Goal: Information Seeking & Learning: Learn about a topic

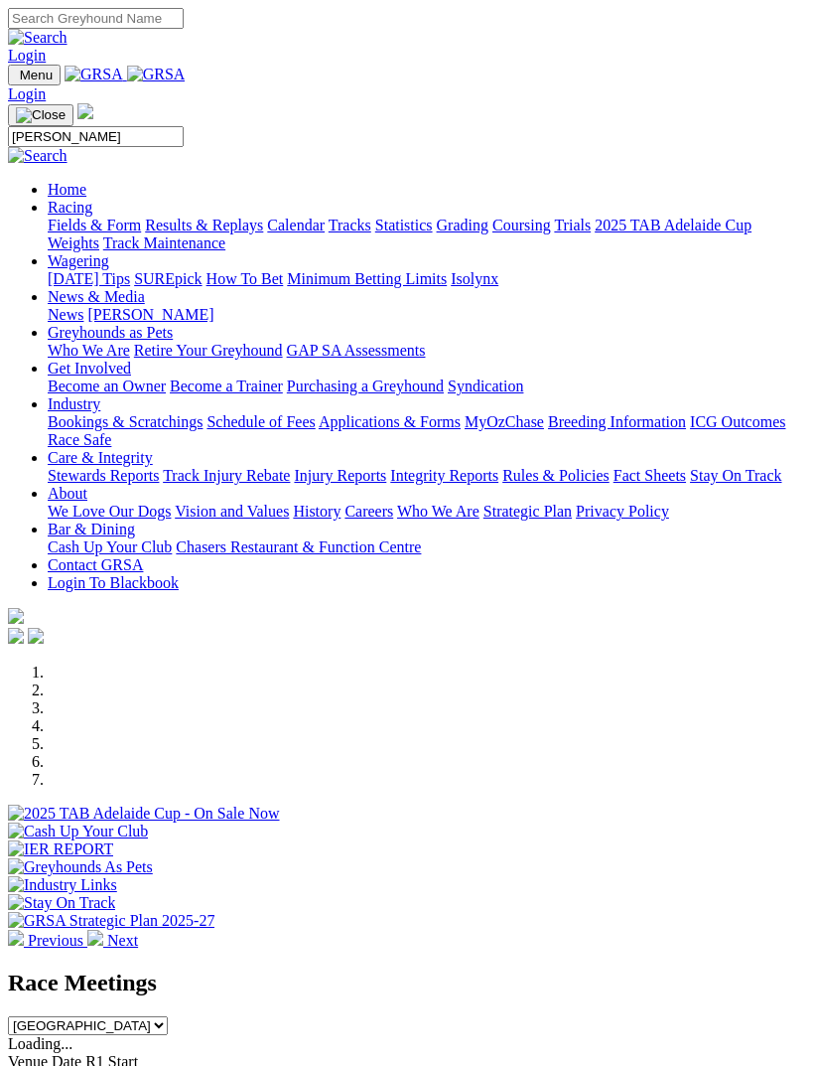
type input "[PERSON_NAME]"
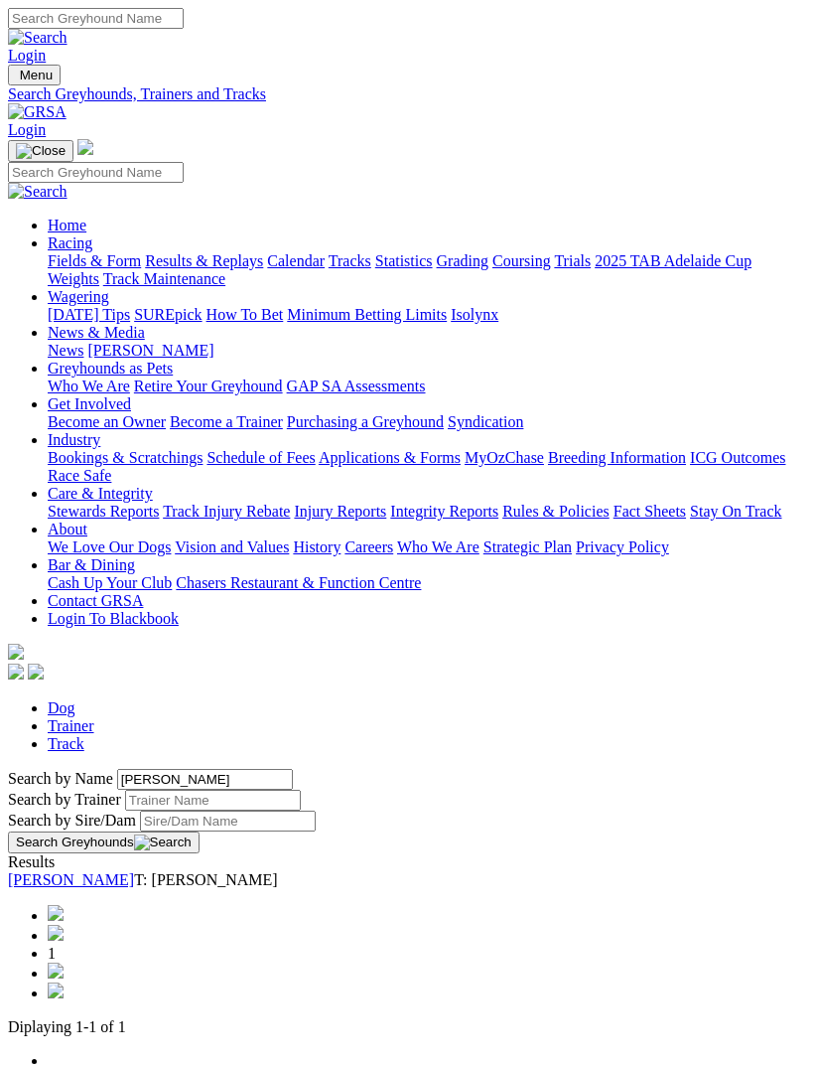
click at [134, 871] on link "[PERSON_NAME]" at bounding box center [71, 879] width 126 height 17
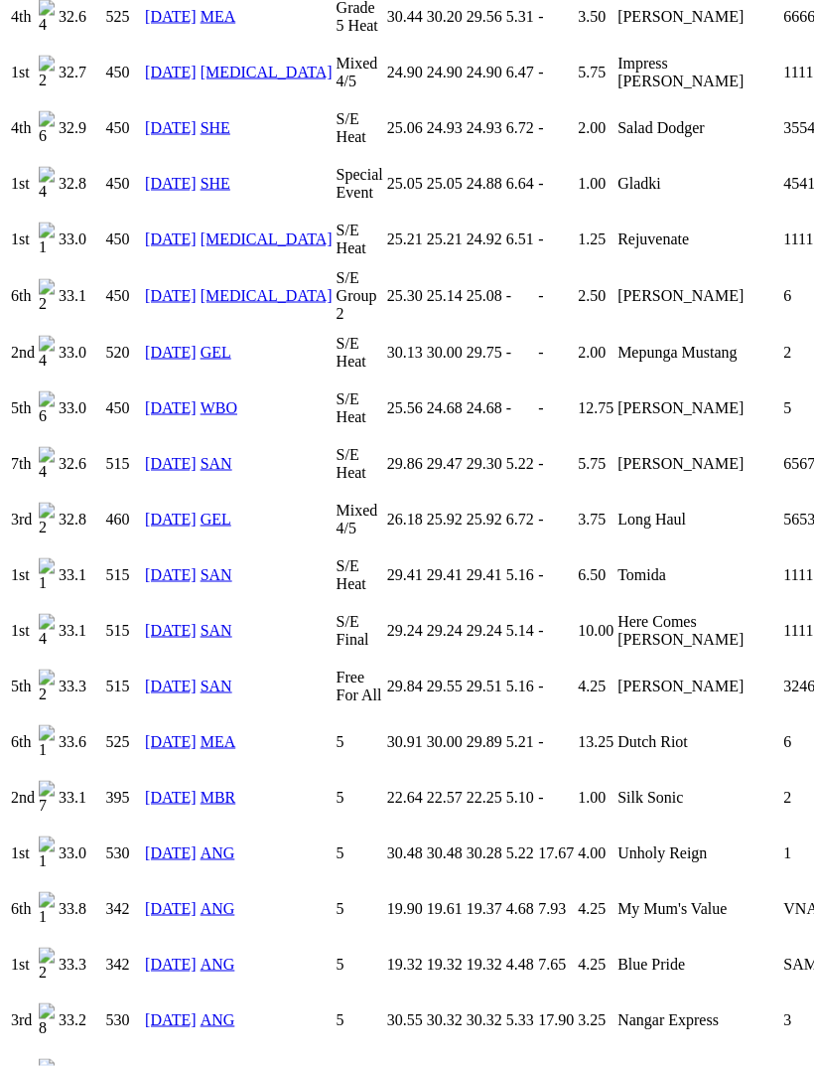
scroll to position [3267, 0]
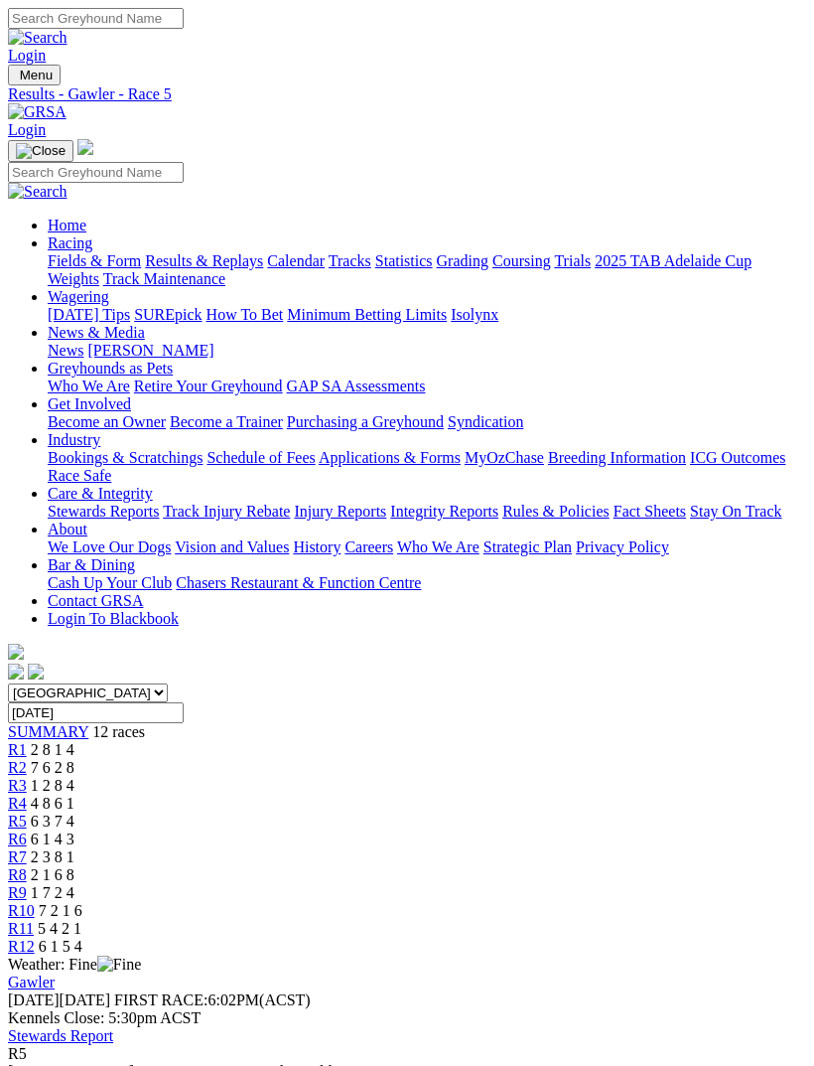
click at [27, 795] on link "R4" at bounding box center [17, 803] width 19 height 17
click at [74, 813] on span "6 3 7 4" at bounding box center [53, 821] width 44 height 17
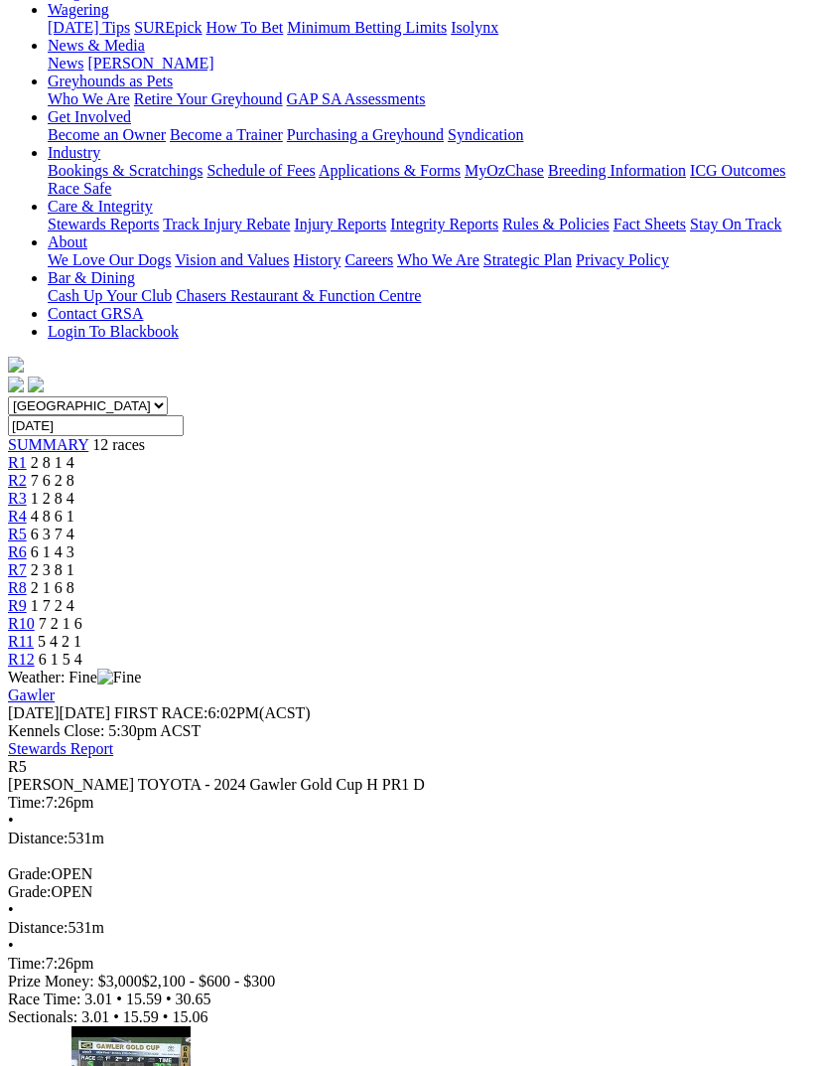
scroll to position [313, 0]
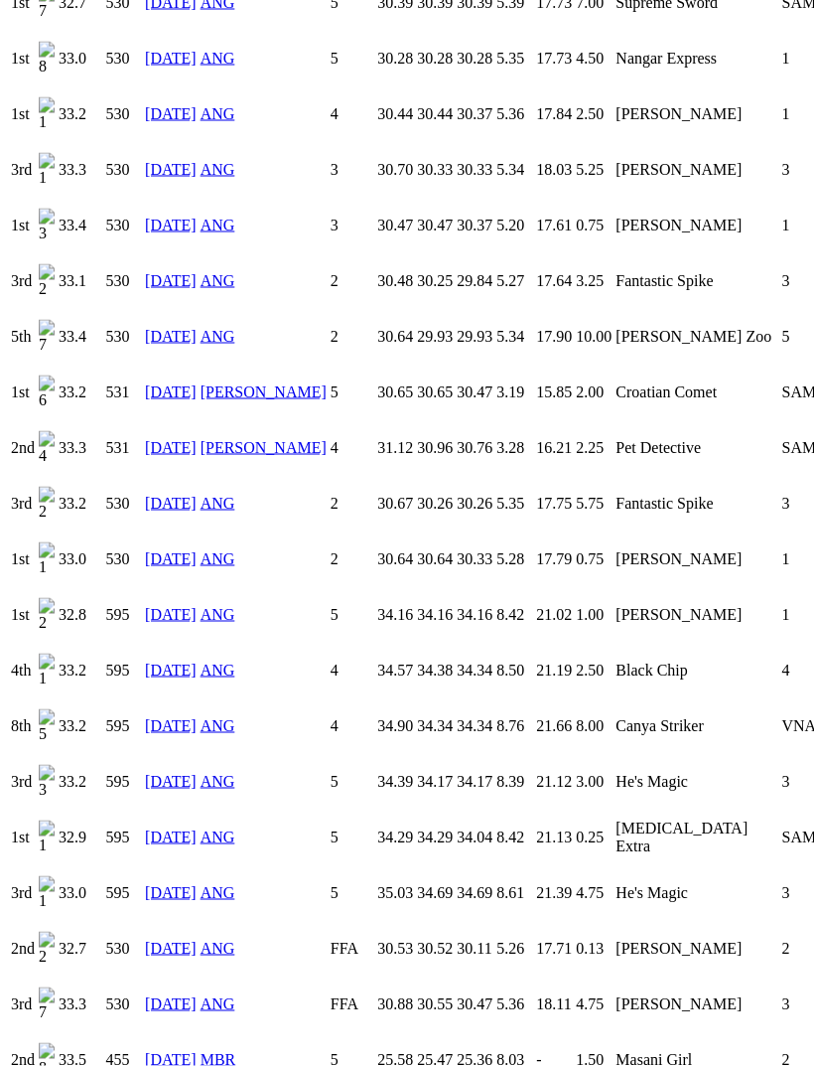
scroll to position [2817, 0]
click at [177, 382] on link "21 Oct 24" at bounding box center [171, 390] width 52 height 17
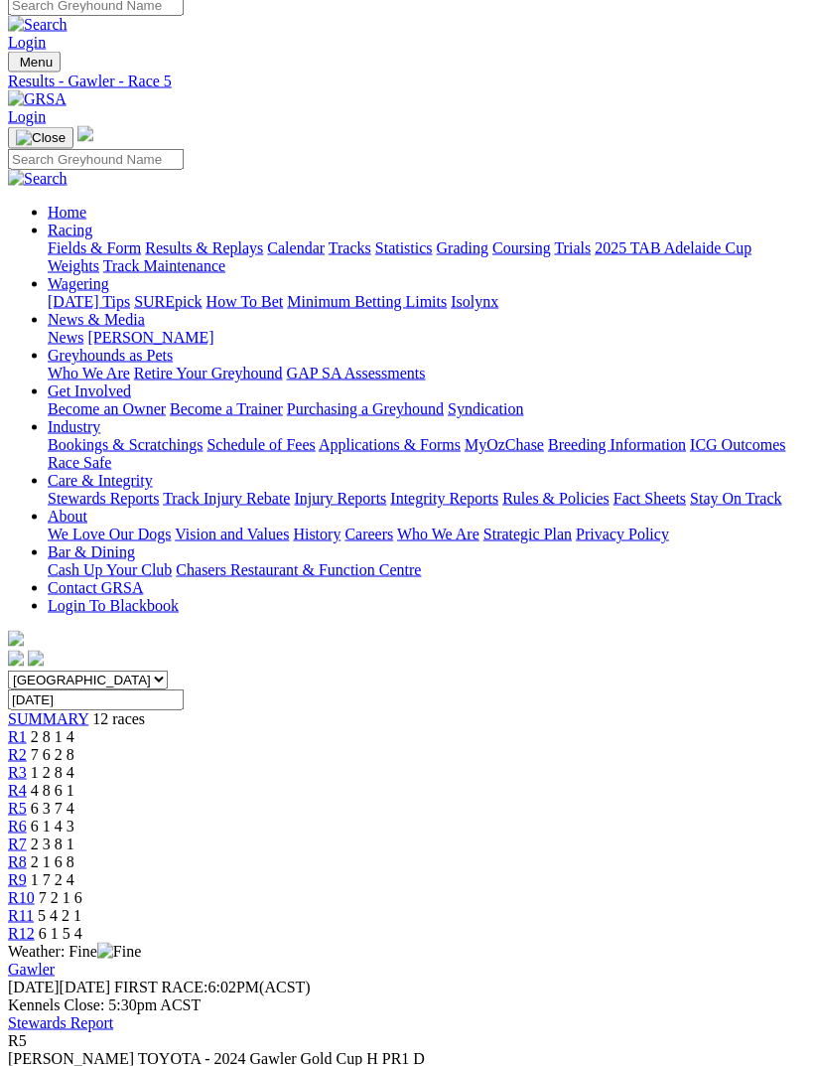
scroll to position [27, 0]
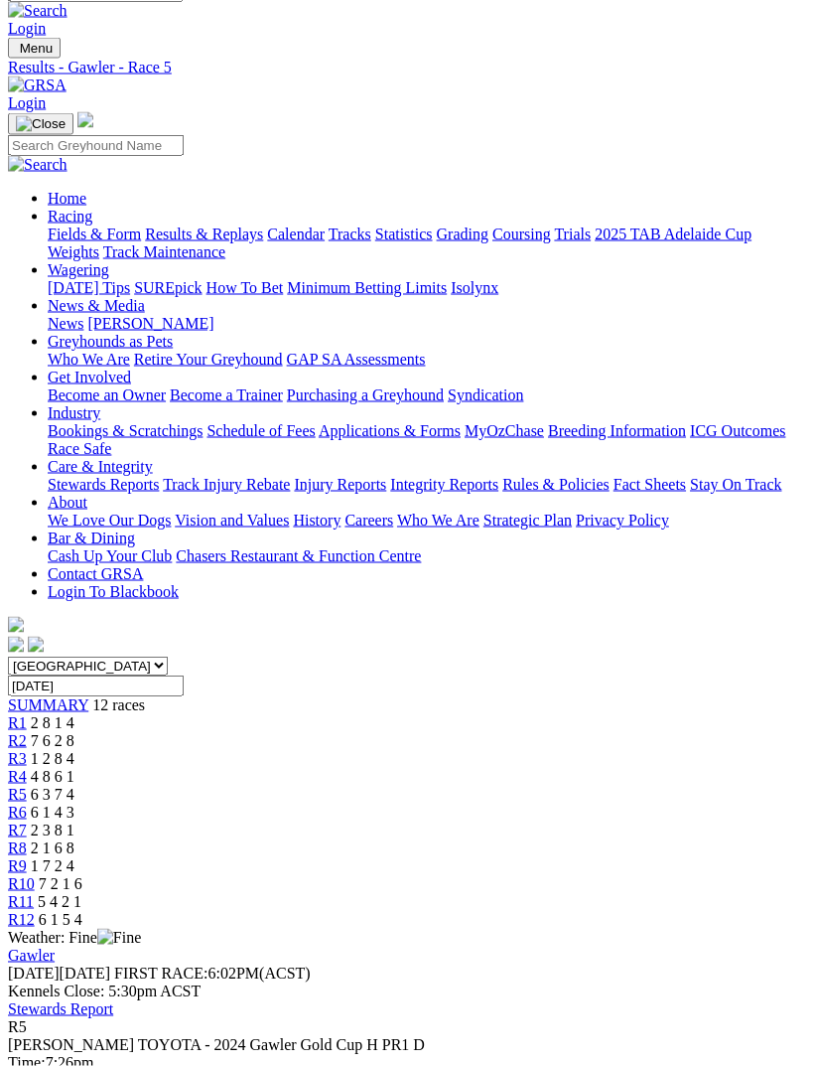
click at [74, 804] on span "6 1 4 3" at bounding box center [53, 812] width 44 height 17
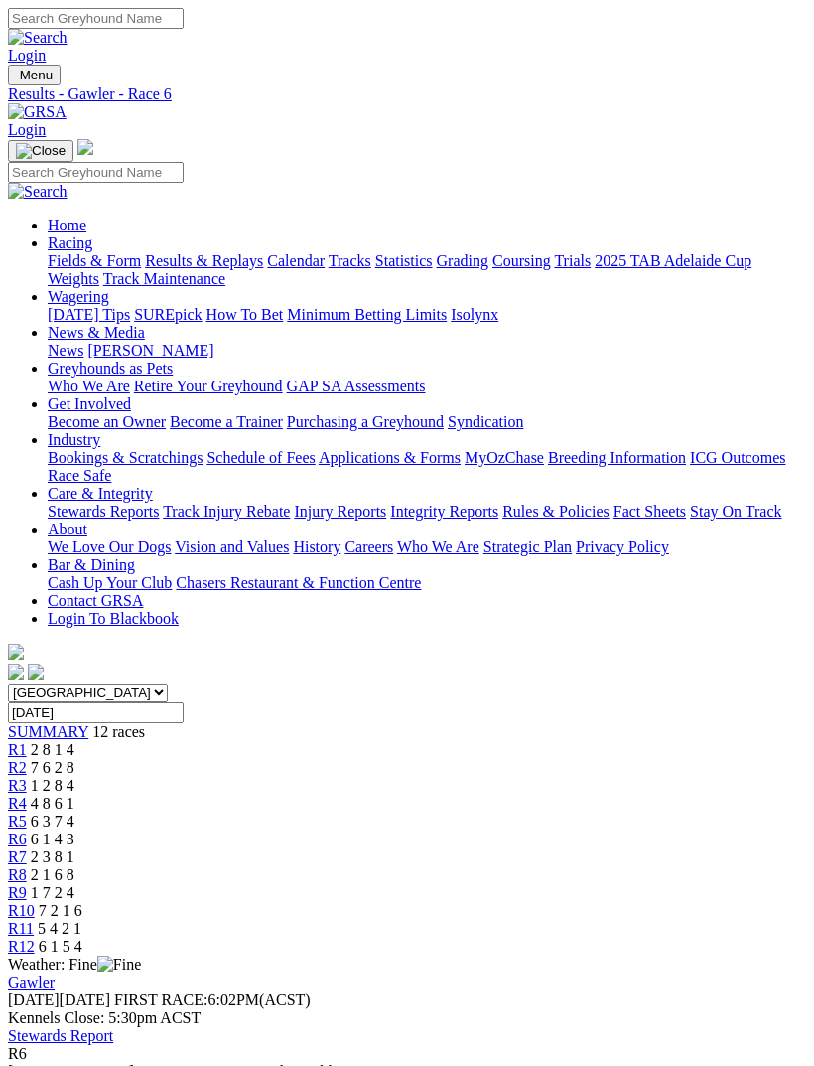
click at [27, 848] on span "R7" at bounding box center [17, 856] width 19 height 17
click at [74, 848] on span "2 3 8 1" at bounding box center [53, 856] width 44 height 17
click at [74, 866] on span "2 1 6 8" at bounding box center [53, 874] width 44 height 17
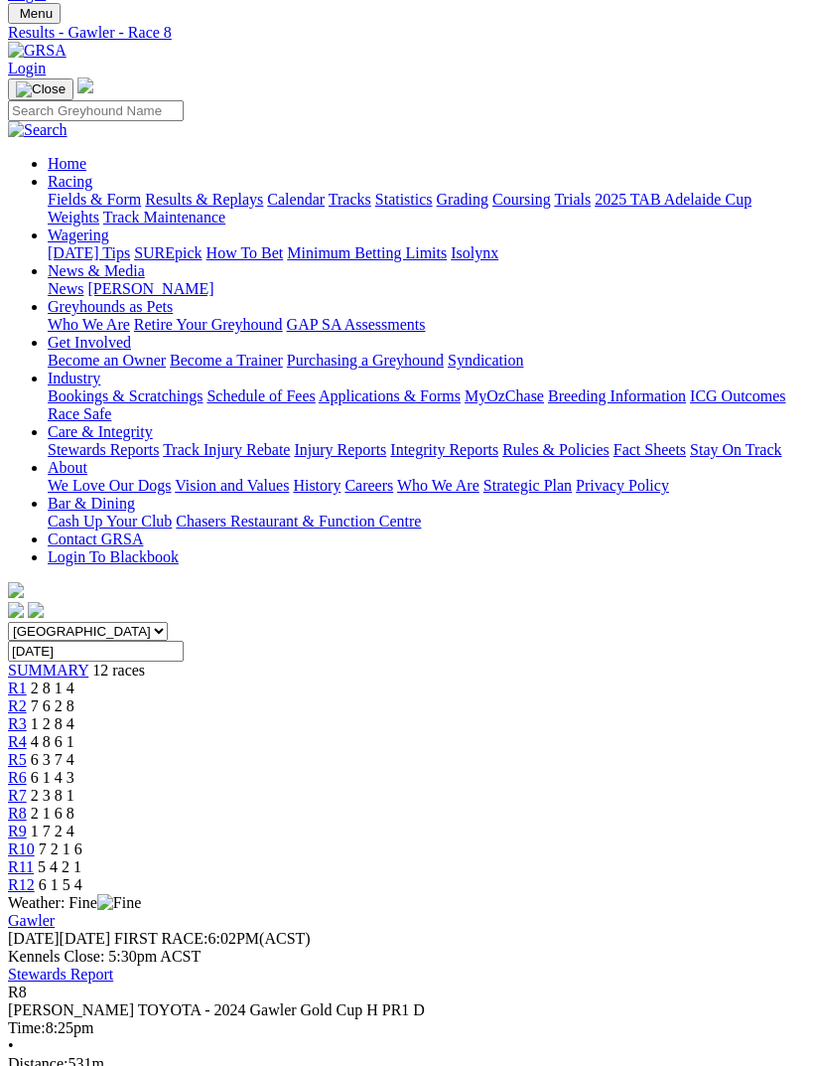
scroll to position [45, 0]
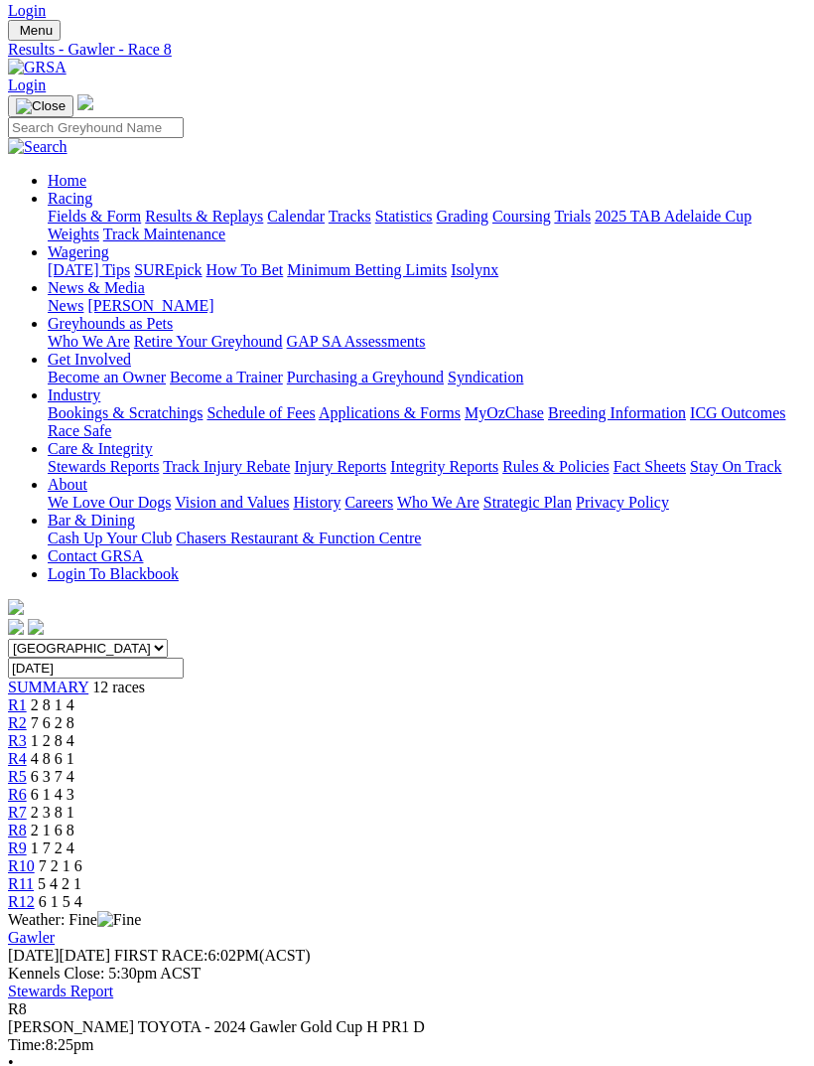
click at [74, 839] on span "1 7 2 4" at bounding box center [53, 847] width 44 height 17
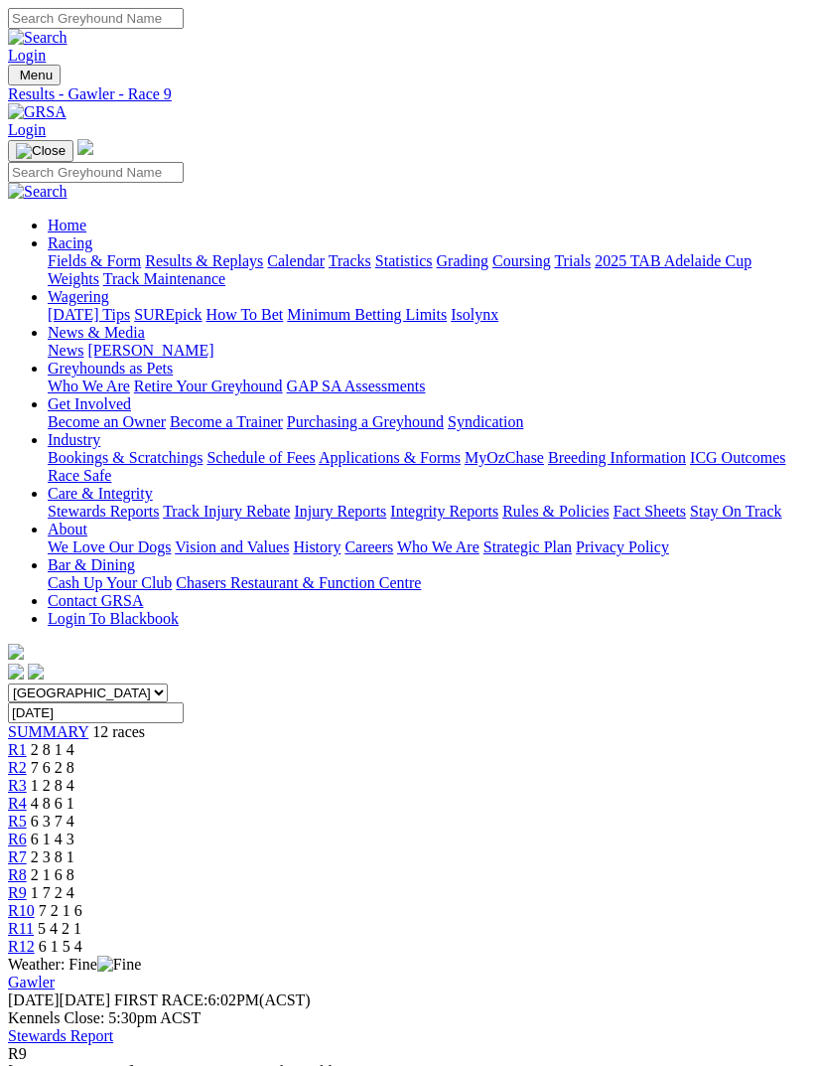
click at [82, 902] on span "7 2 1 6" at bounding box center [61, 910] width 44 height 17
click at [16, 79] on img "Toggle navigation" at bounding box center [16, 79] width 0 height 0
click at [211, 269] on link "Results & Replays" at bounding box center [204, 260] width 118 height 17
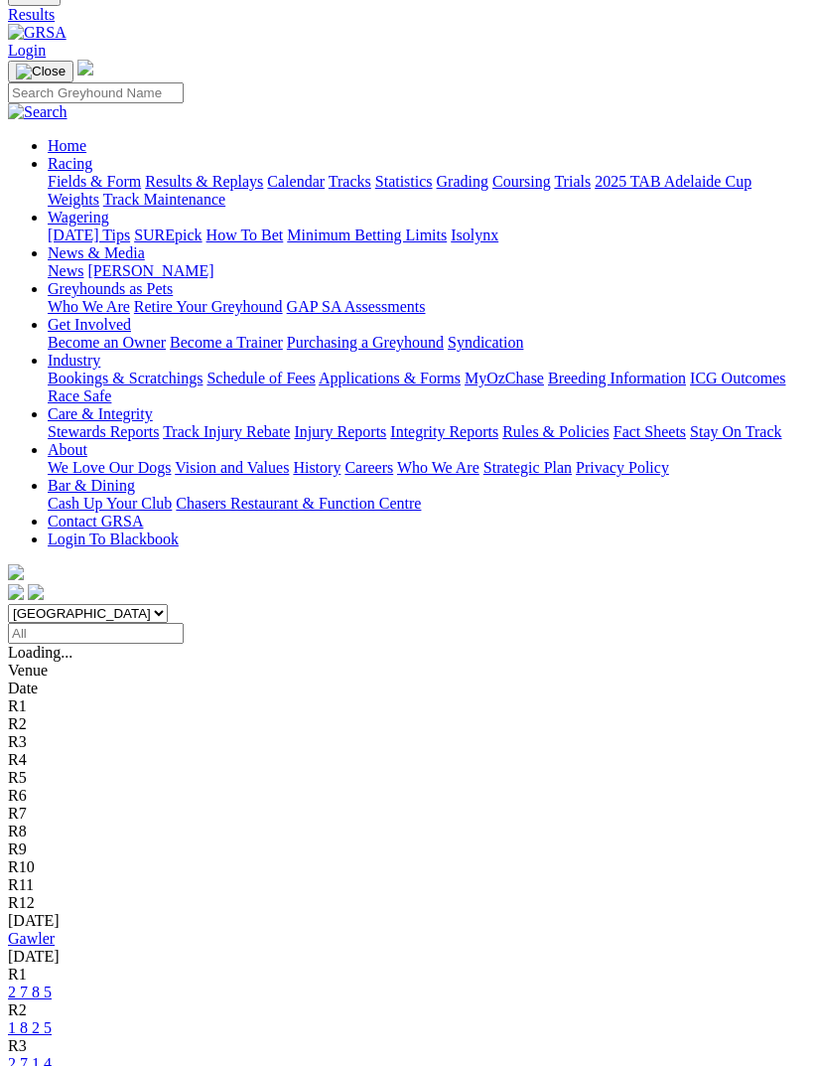
scroll to position [90, 0]
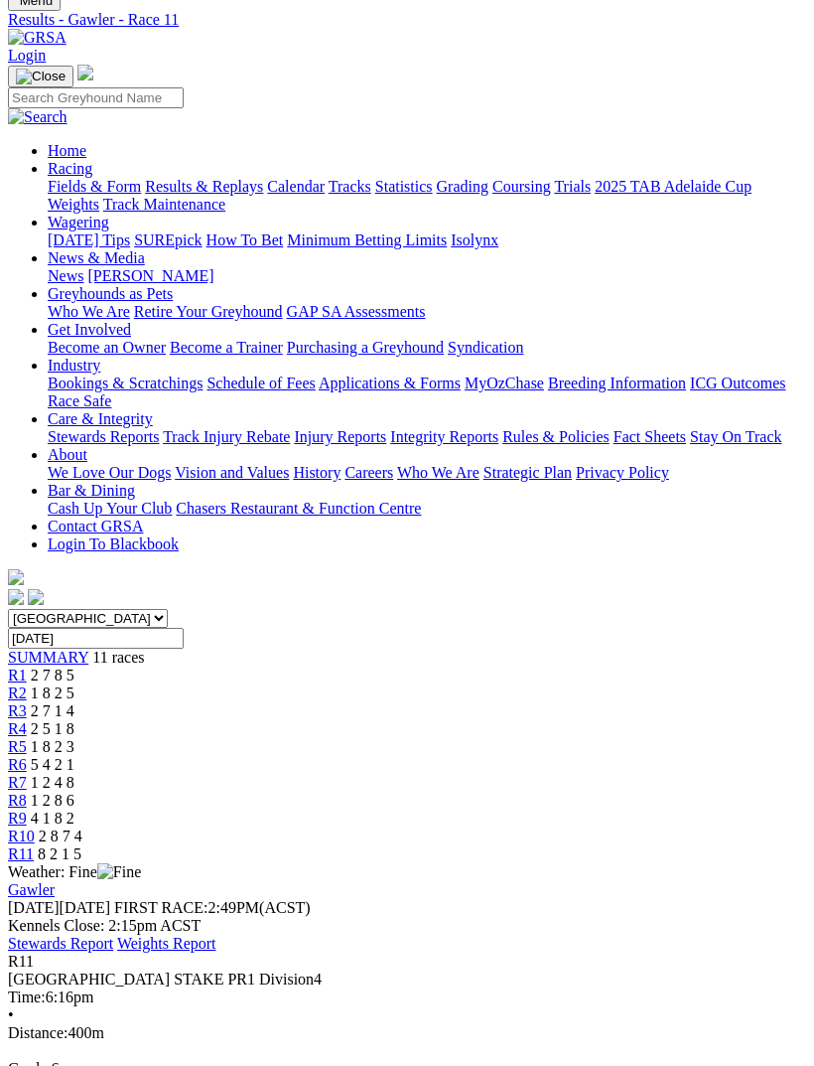
scroll to position [35, 0]
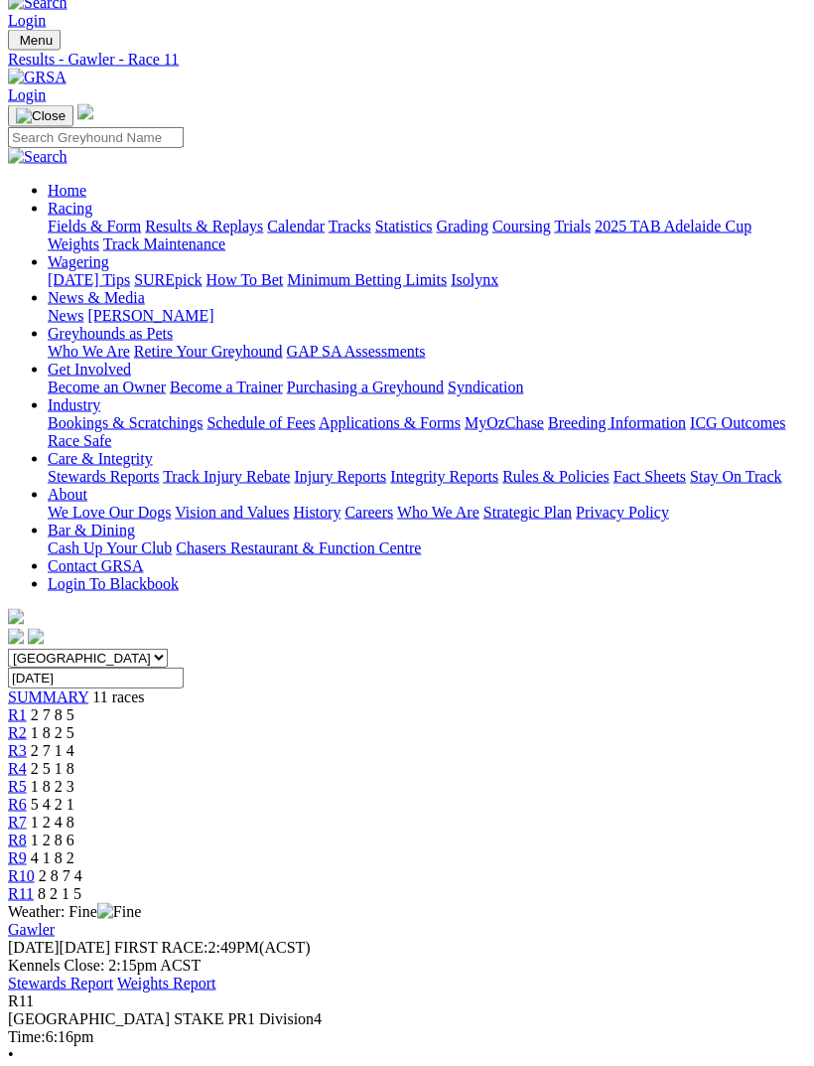
click at [35, 867] on span "R10" at bounding box center [21, 875] width 27 height 17
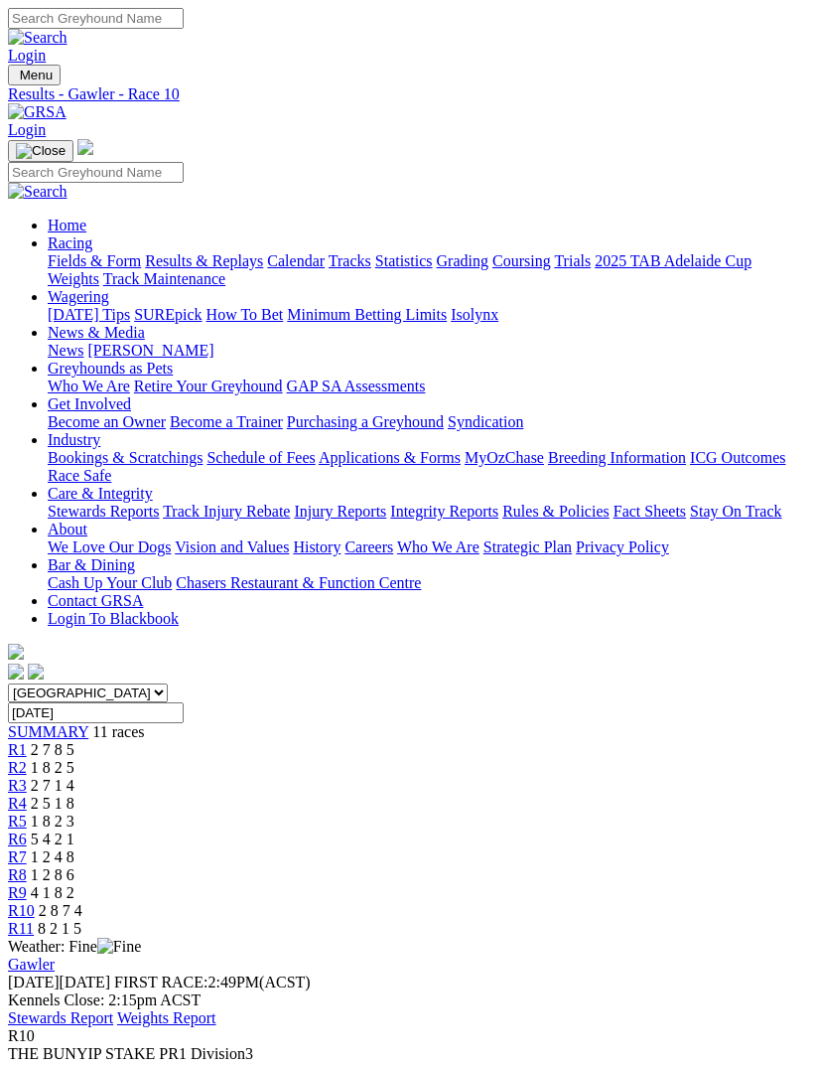
click at [27, 884] on span "R9" at bounding box center [17, 892] width 19 height 17
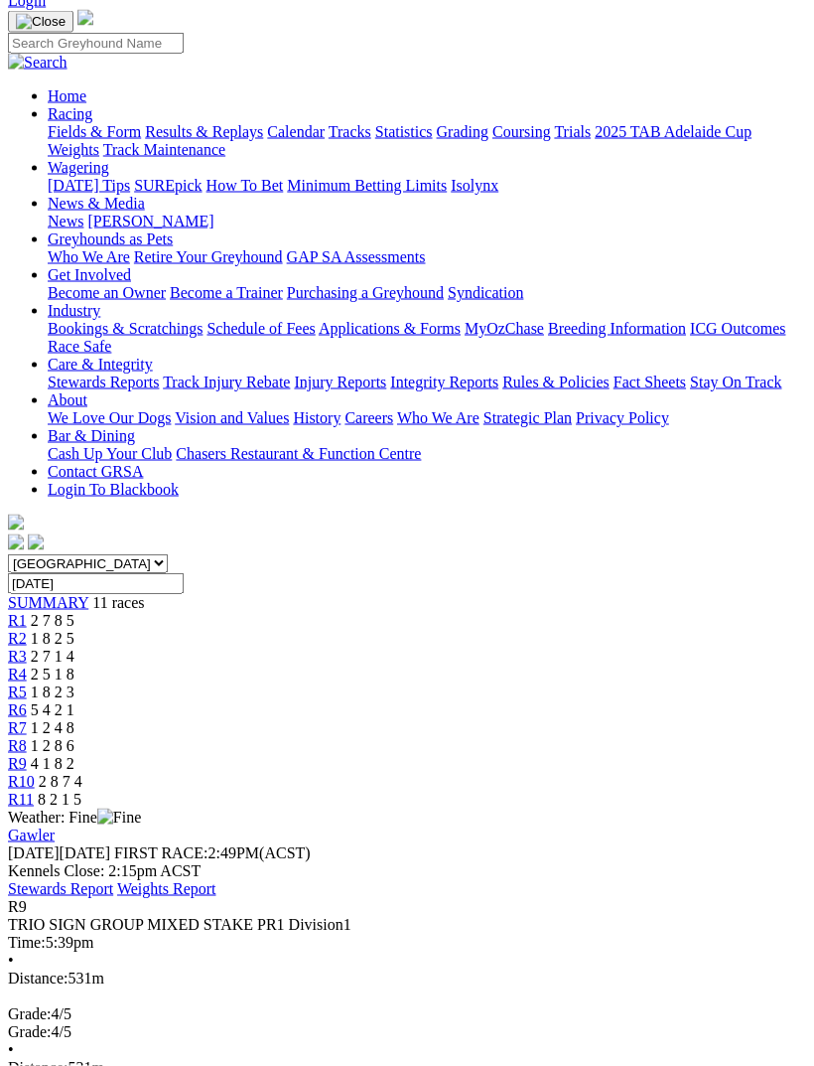
scroll to position [140, 0]
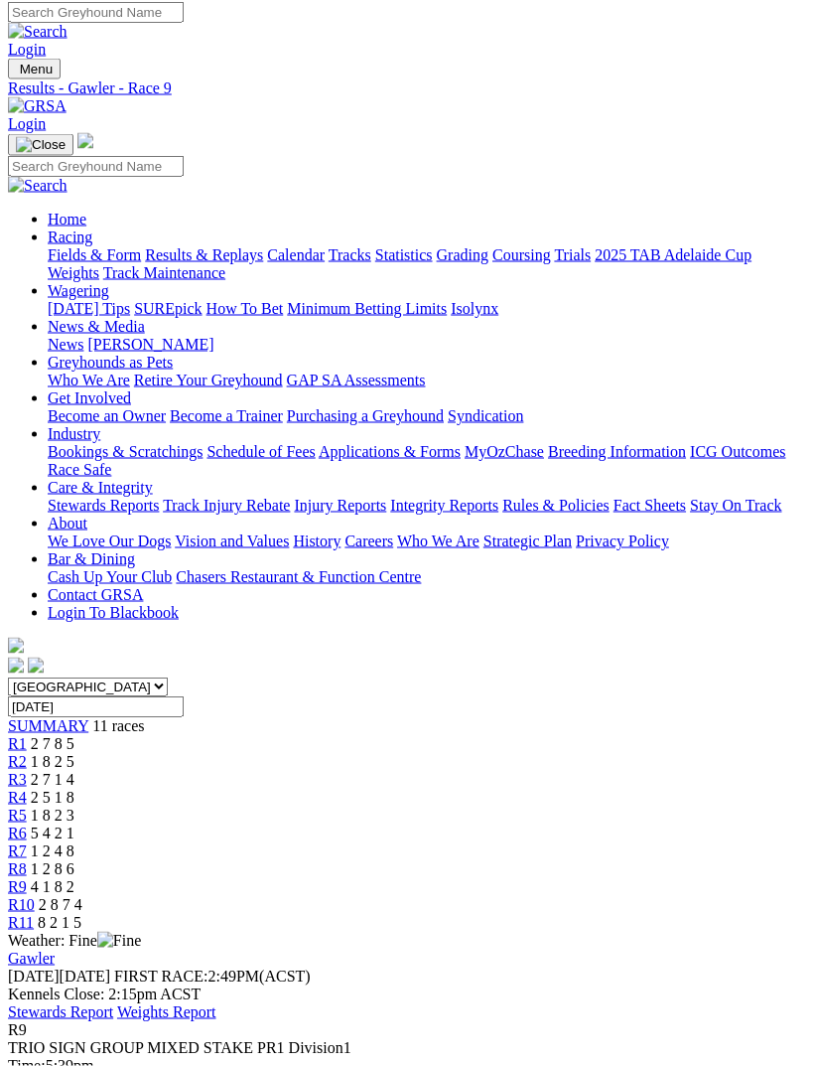
scroll to position [8, 0]
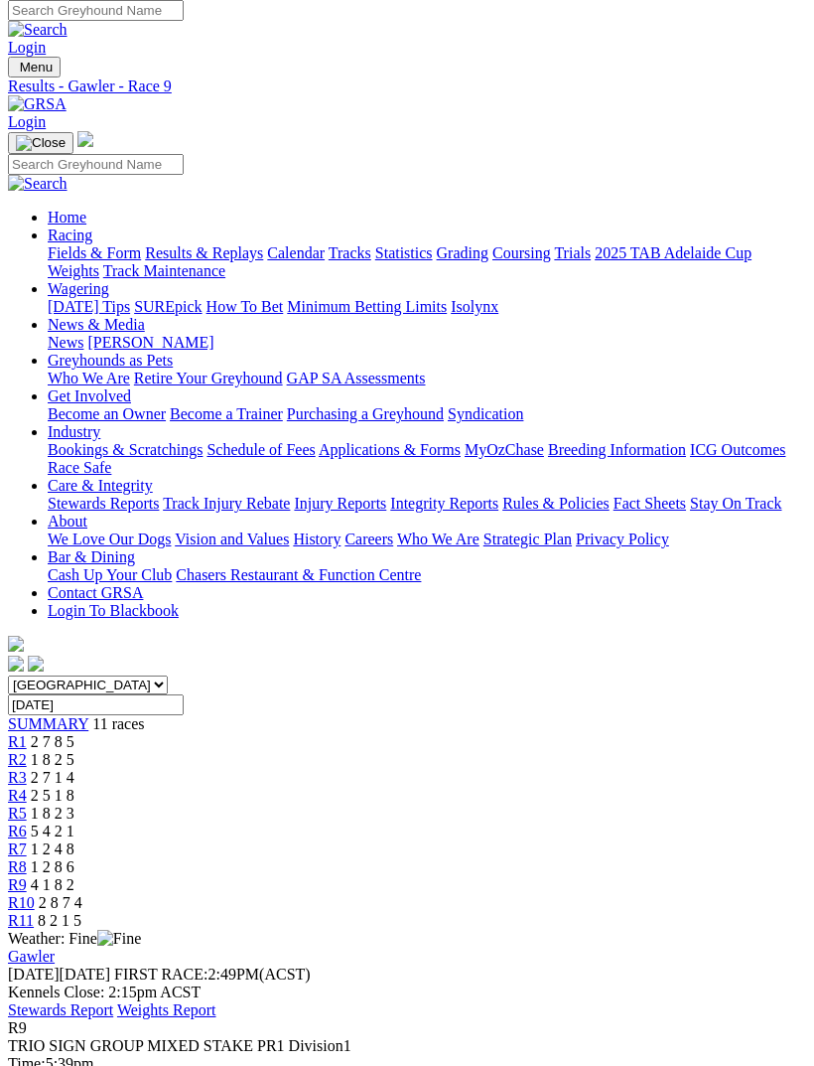
click at [27, 858] on span "R8" at bounding box center [17, 866] width 19 height 17
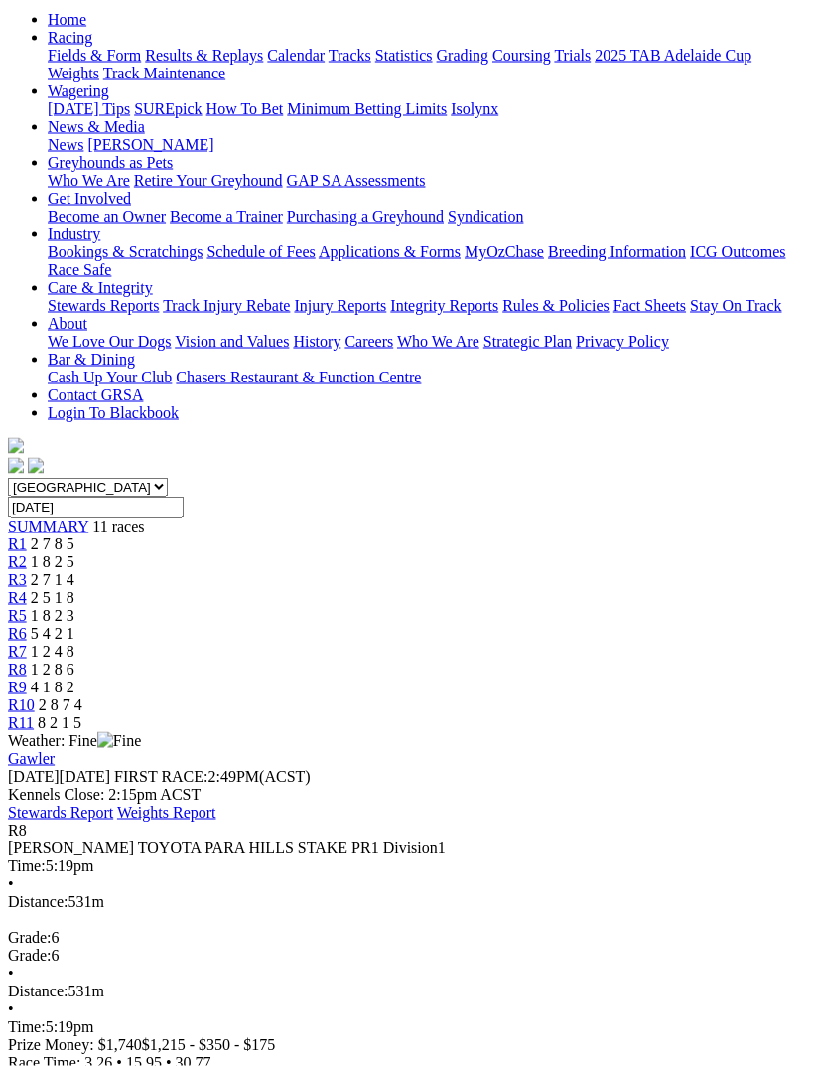
scroll to position [271, 0]
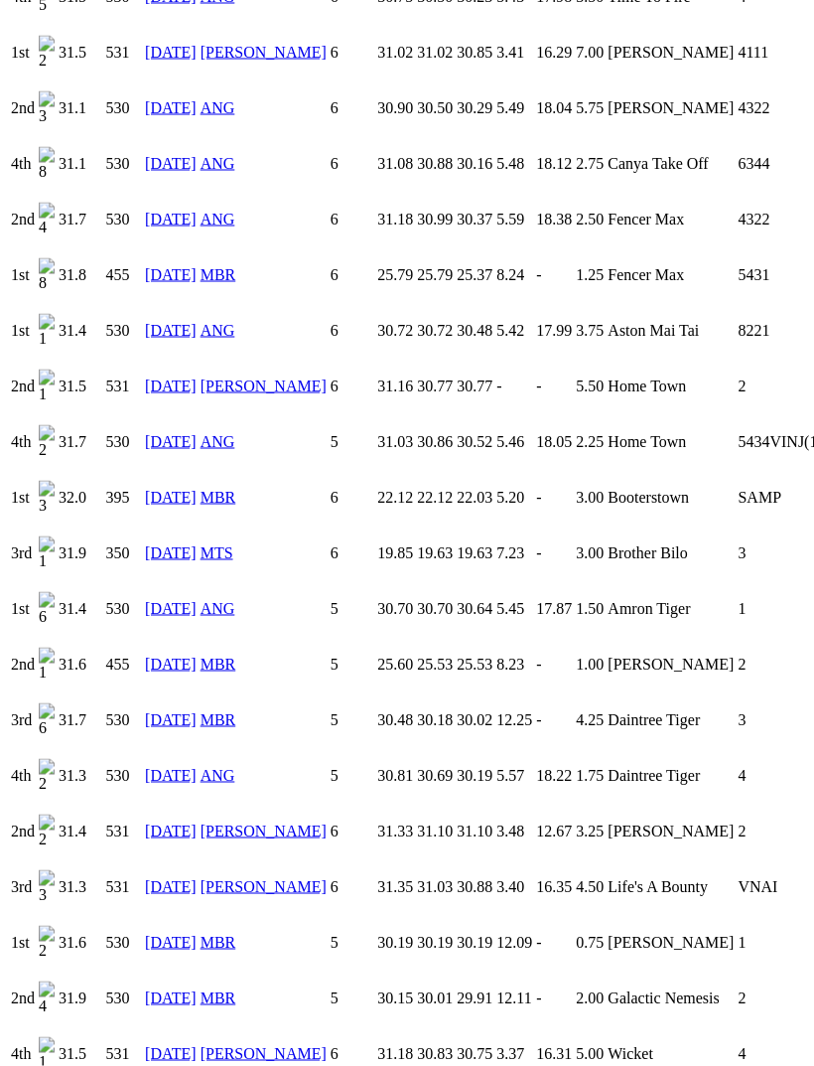
scroll to position [2171, 0]
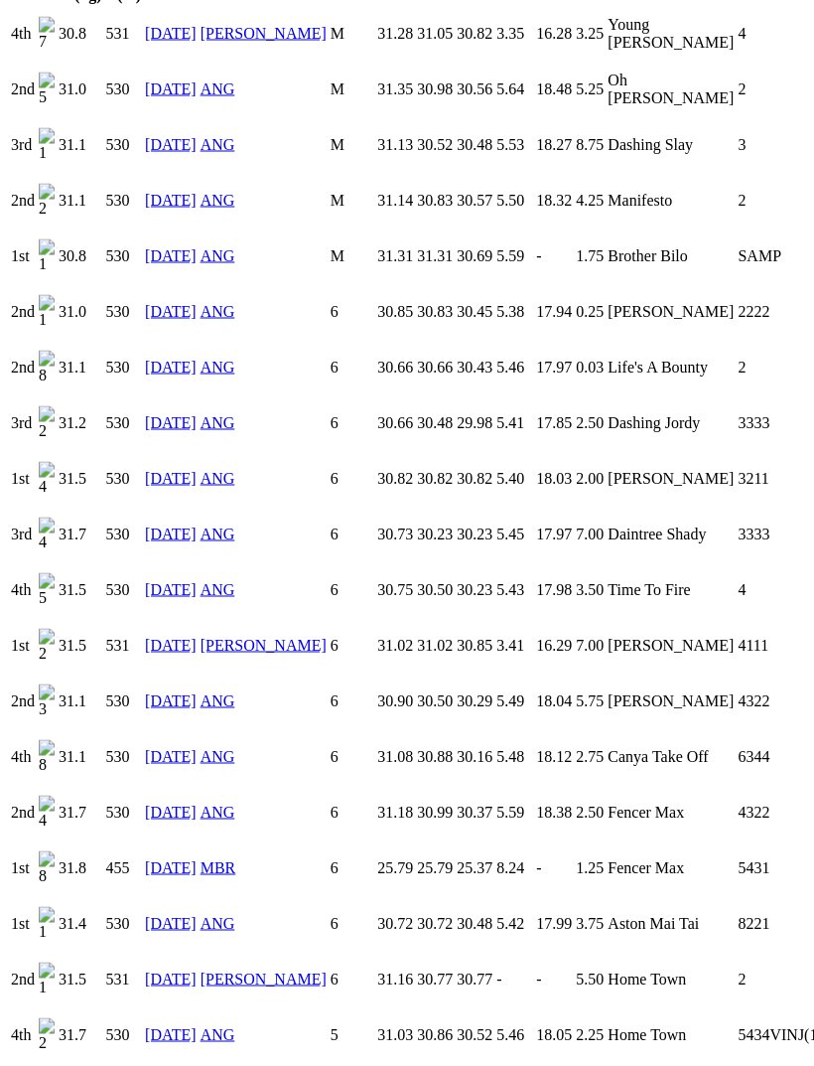
scroll to position [1501, 0]
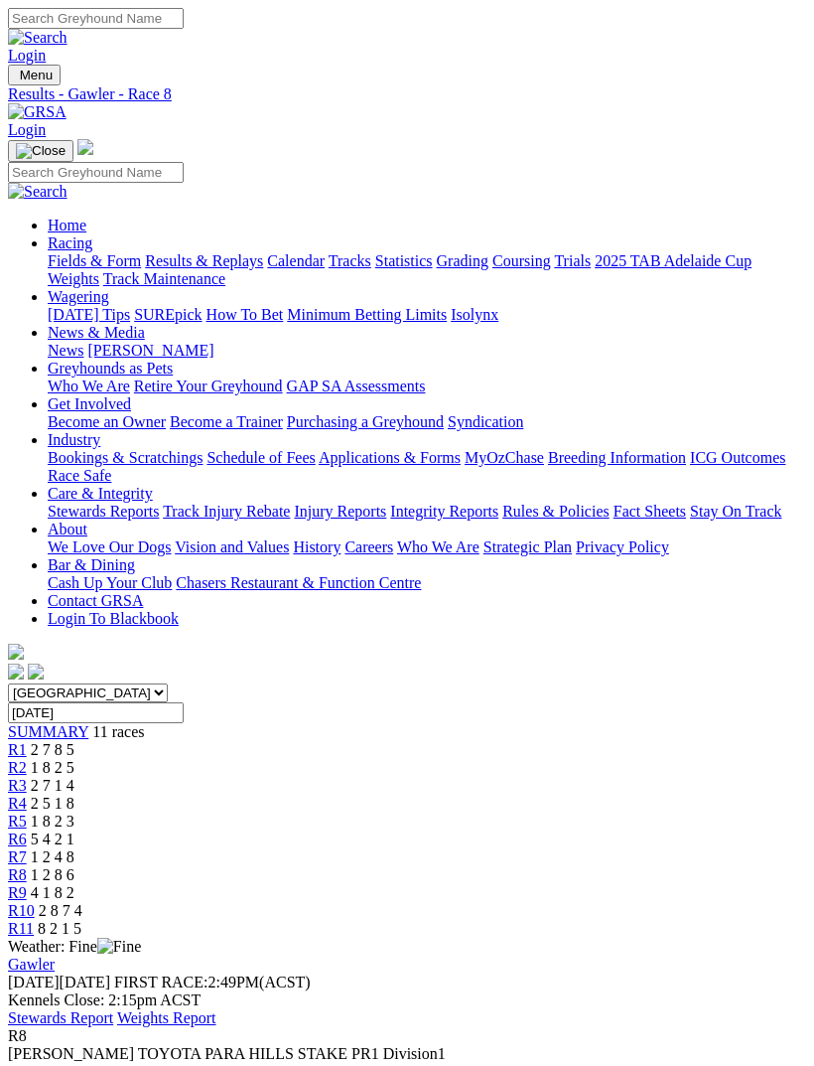
scroll to position [336, 0]
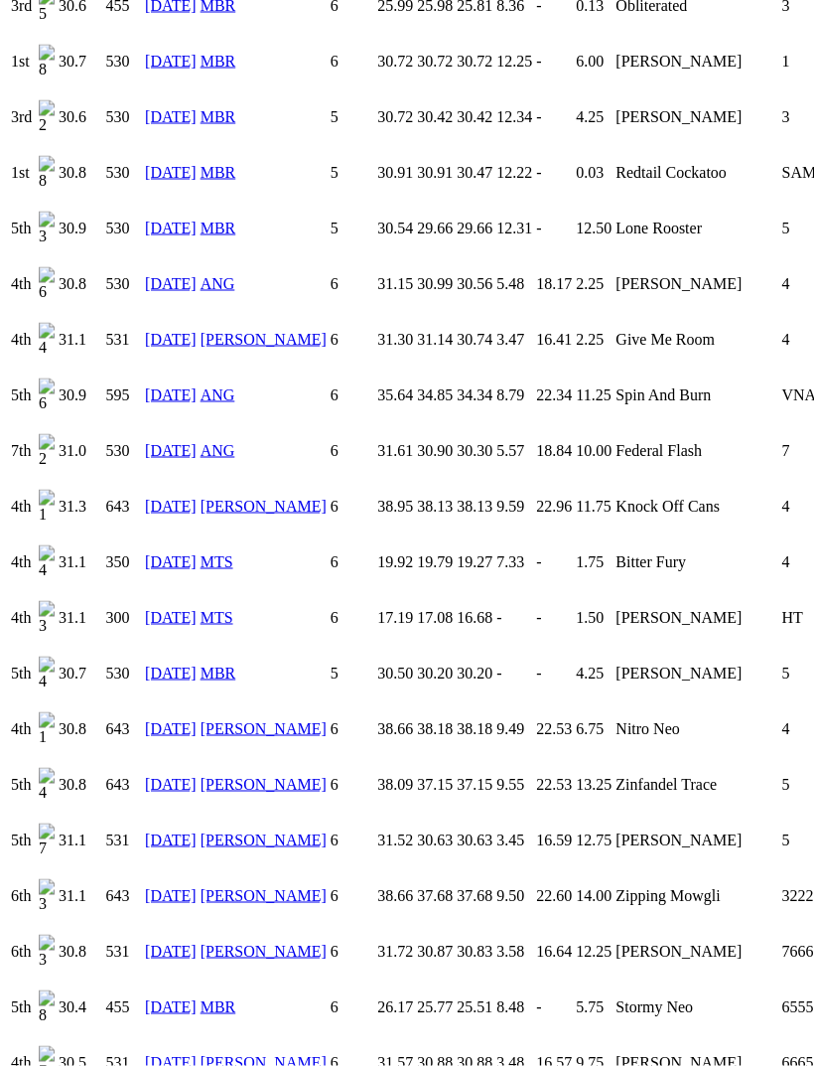
scroll to position [4461, 0]
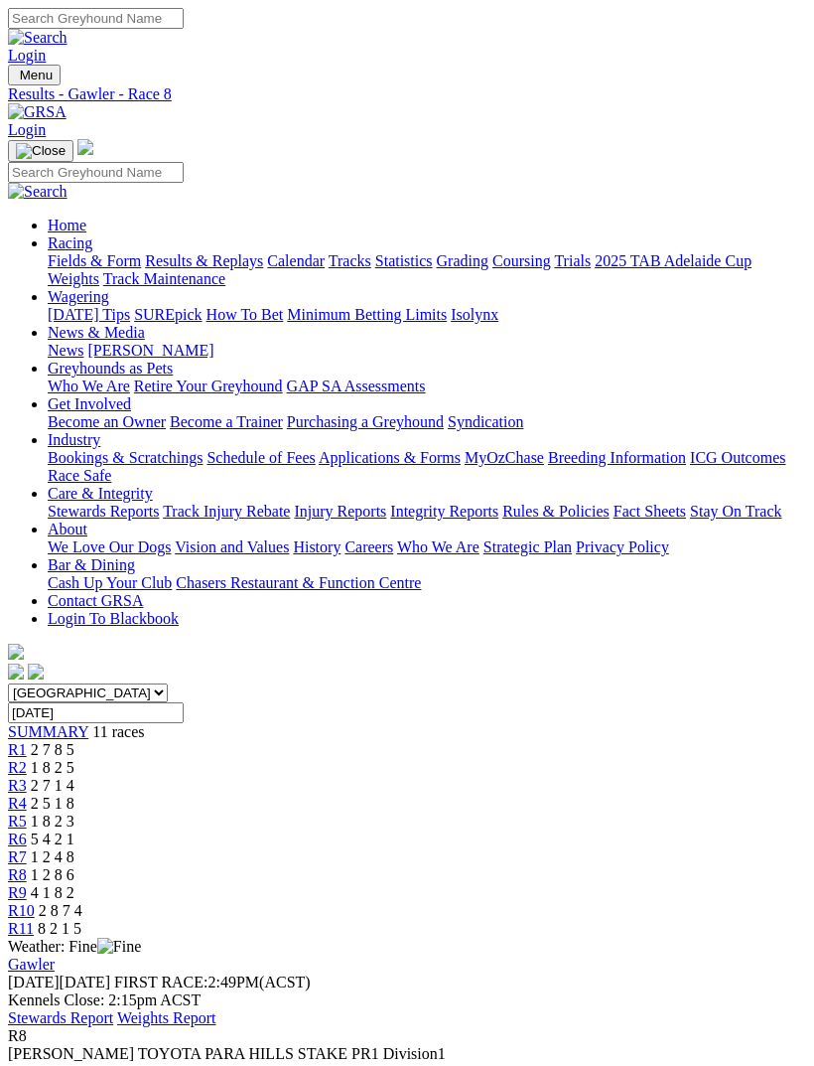
click at [74, 884] on span "4 1 8 2" at bounding box center [53, 892] width 44 height 17
click at [27, 848] on link "R7" at bounding box center [17, 856] width 19 height 17
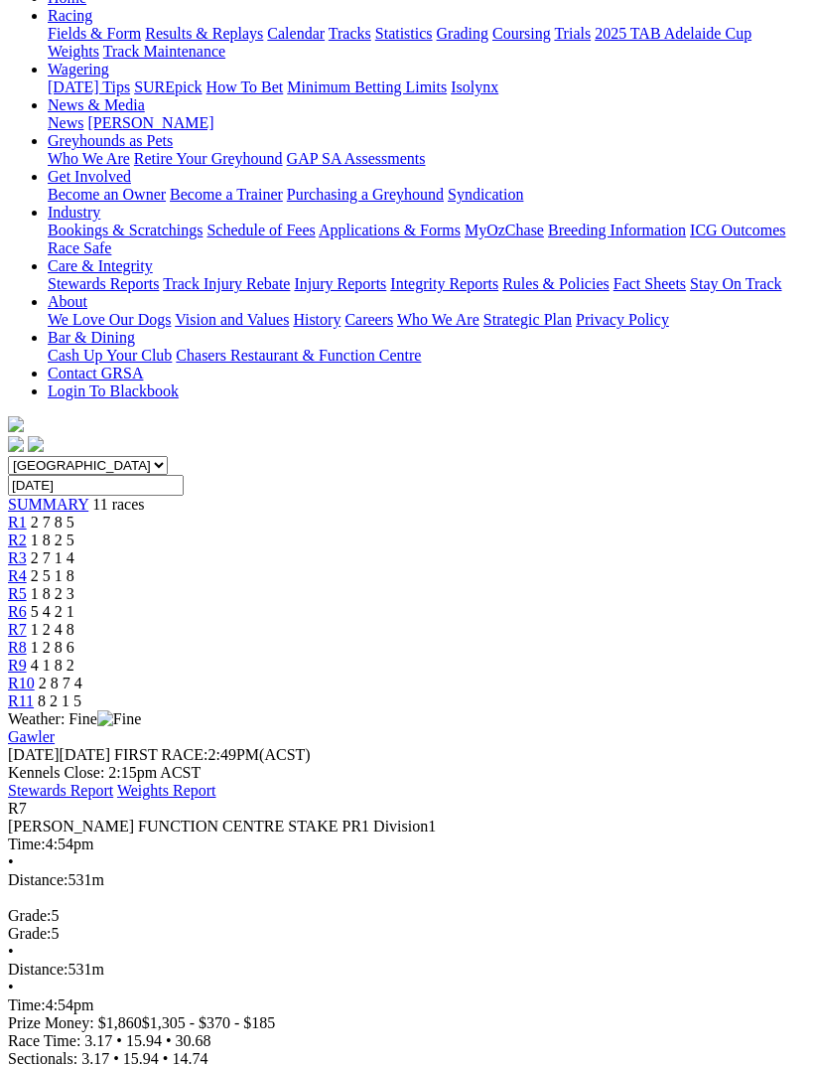
scroll to position [276, 0]
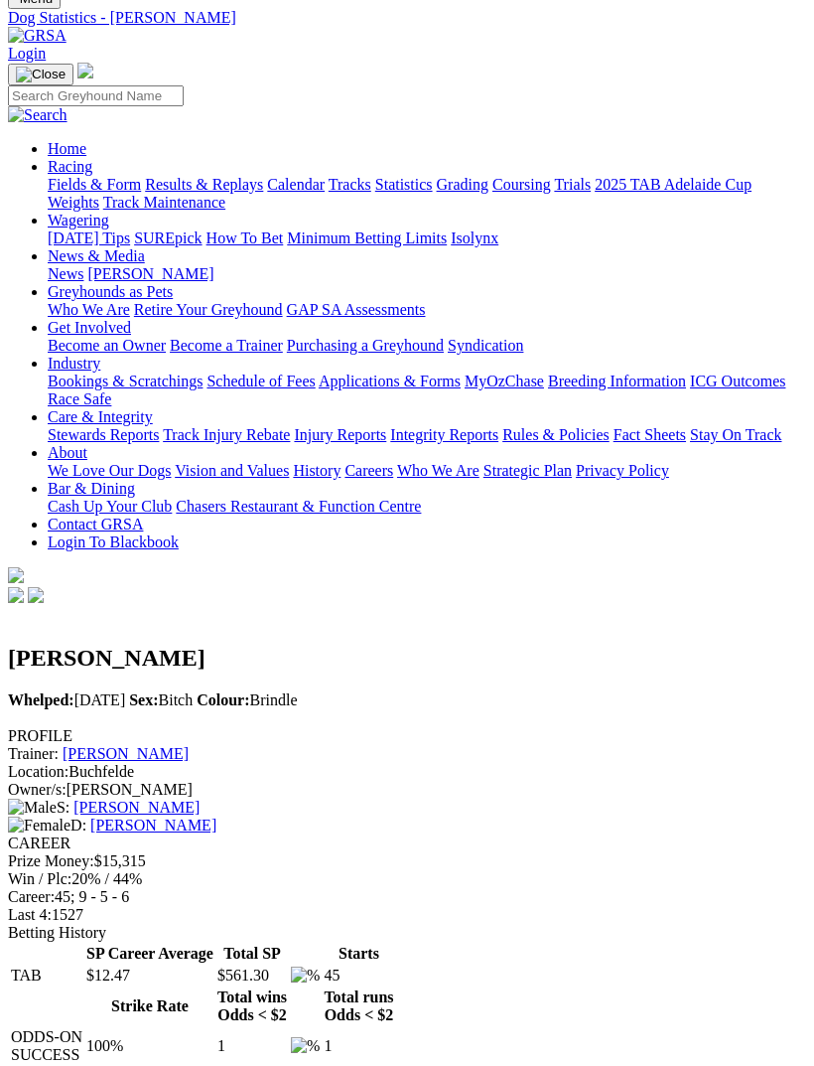
scroll to position [75, 0]
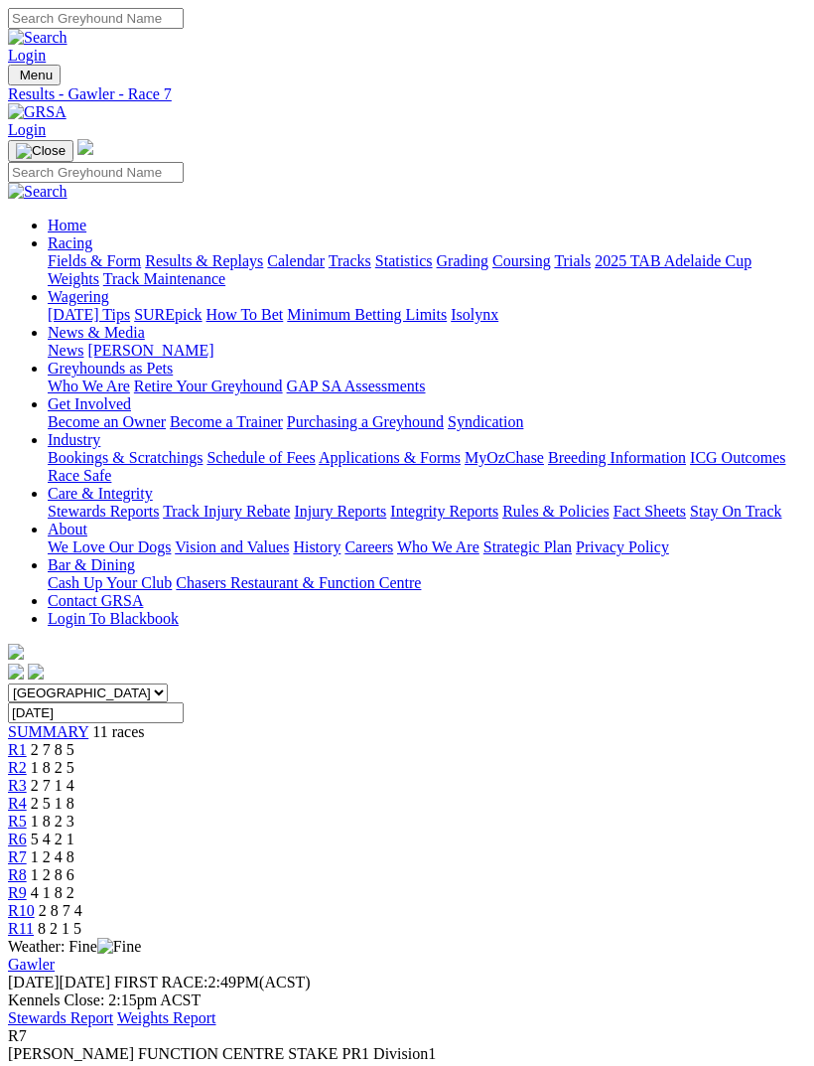
click at [74, 830] on span "5 4 2 1" at bounding box center [53, 838] width 44 height 17
click at [74, 813] on span "1 8 2 3" at bounding box center [53, 821] width 44 height 17
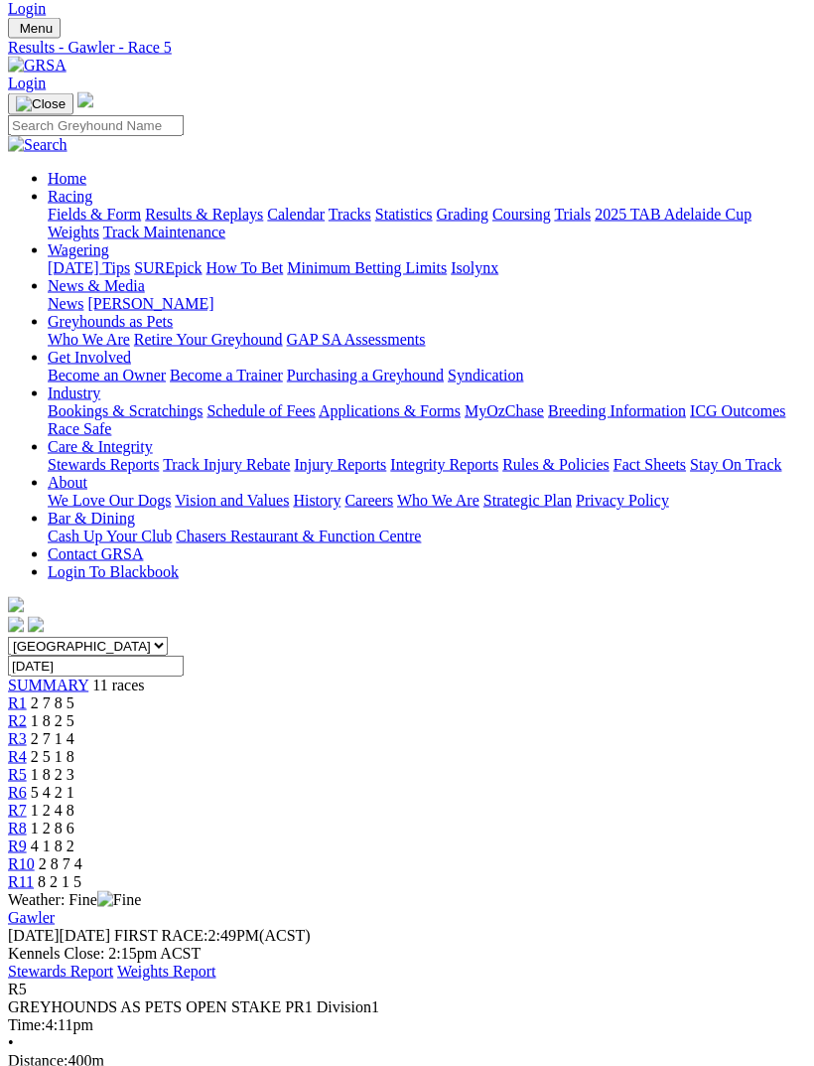
scroll to position [48, 0]
click at [74, 747] on span "2 5 1 8" at bounding box center [53, 755] width 44 height 17
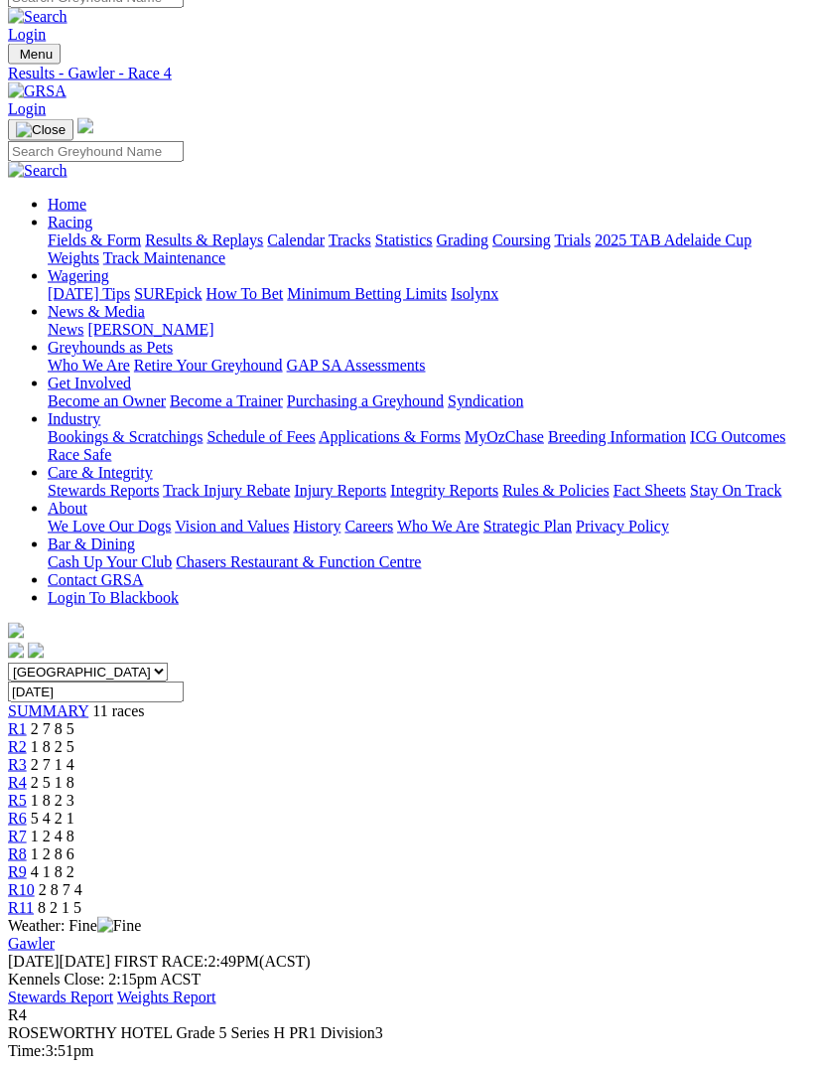
scroll to position [22, 0]
click at [27, 755] on span "R3" at bounding box center [17, 763] width 19 height 17
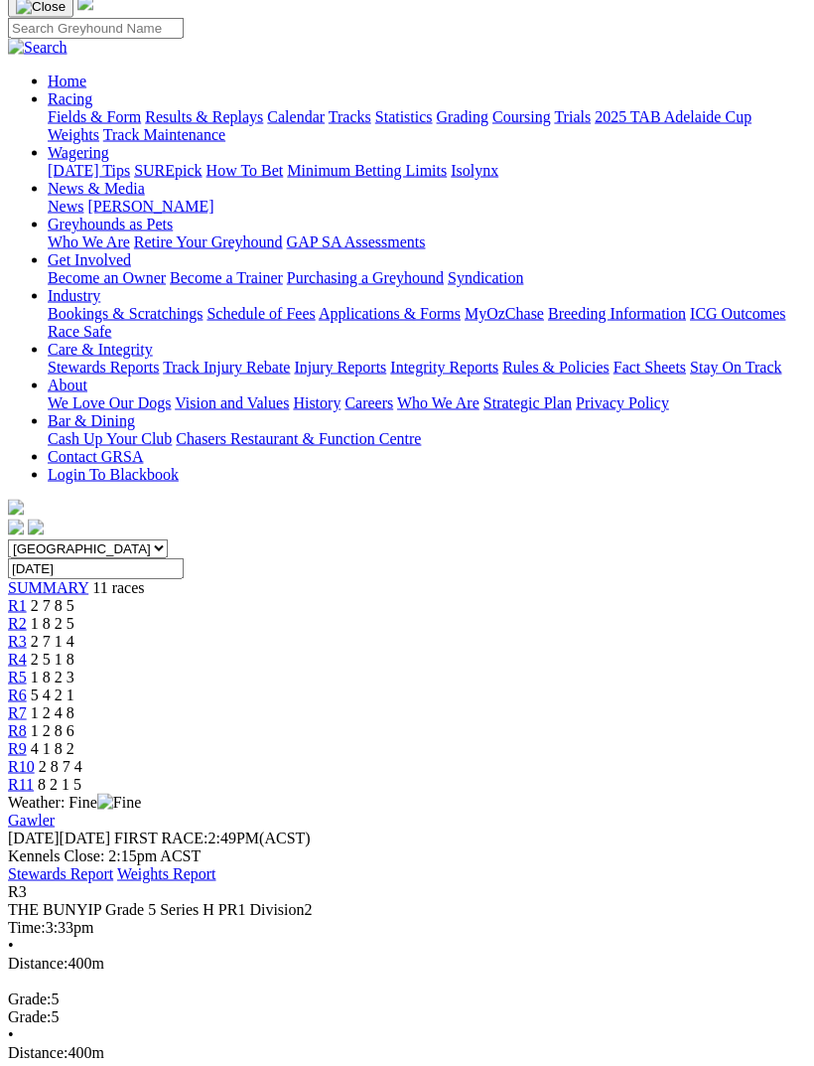
scroll to position [171, 0]
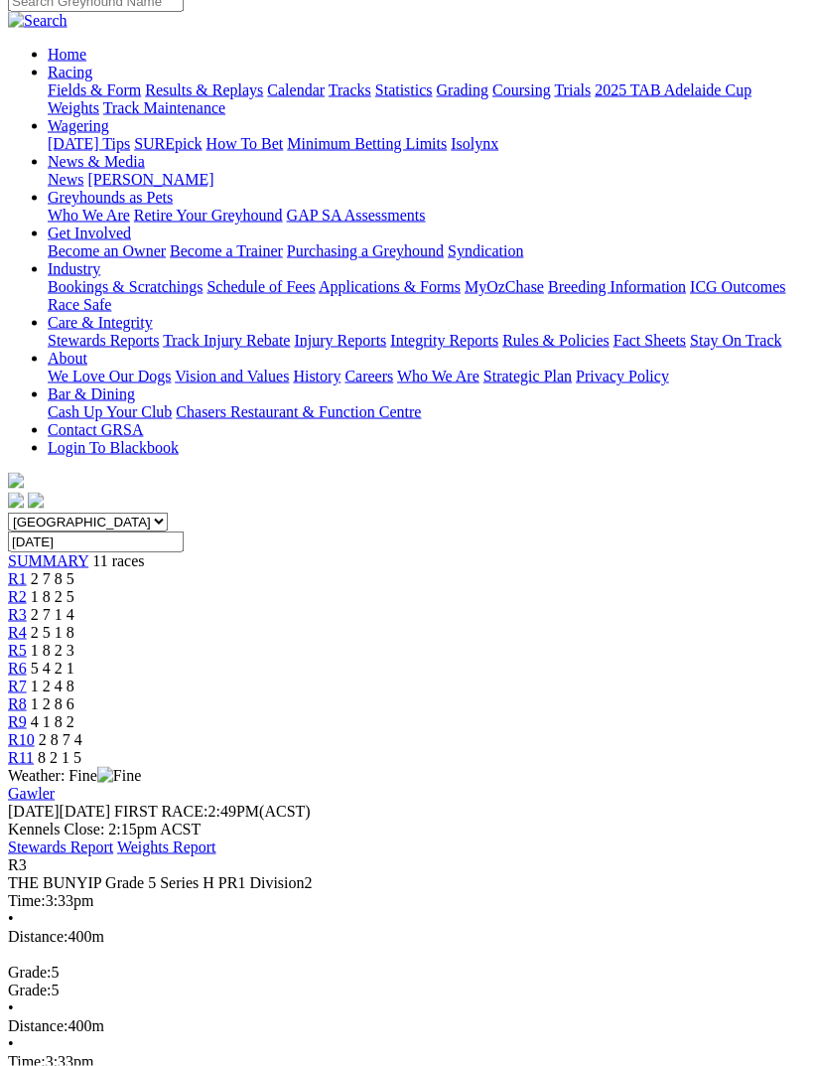
click at [216, 588] on div "R2 1 8 2 5" at bounding box center [407, 597] width 799 height 18
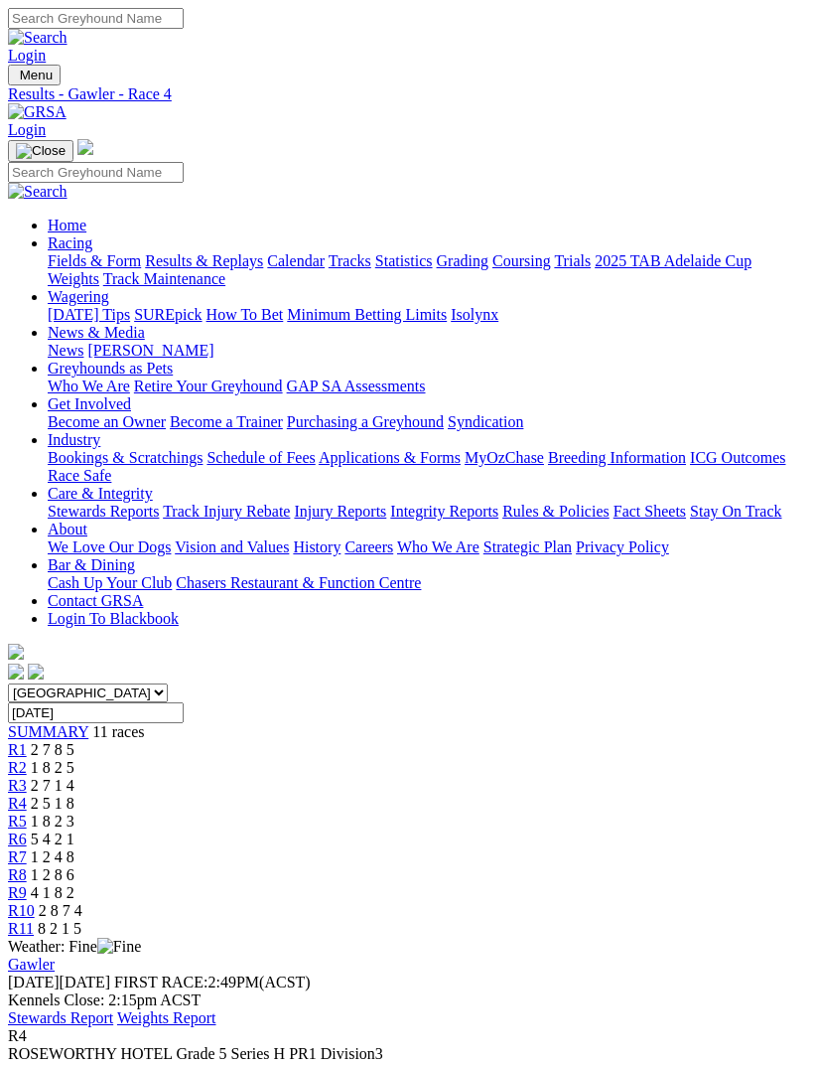
click at [16, 79] on img "Toggle navigation" at bounding box center [16, 79] width 0 height 0
click at [212, 269] on link "Results & Replays" at bounding box center [204, 260] width 118 height 17
click at [16, 79] on img "Toggle navigation" at bounding box center [16, 79] width 0 height 0
click at [141, 262] on link "Fields & Form" at bounding box center [94, 260] width 93 height 17
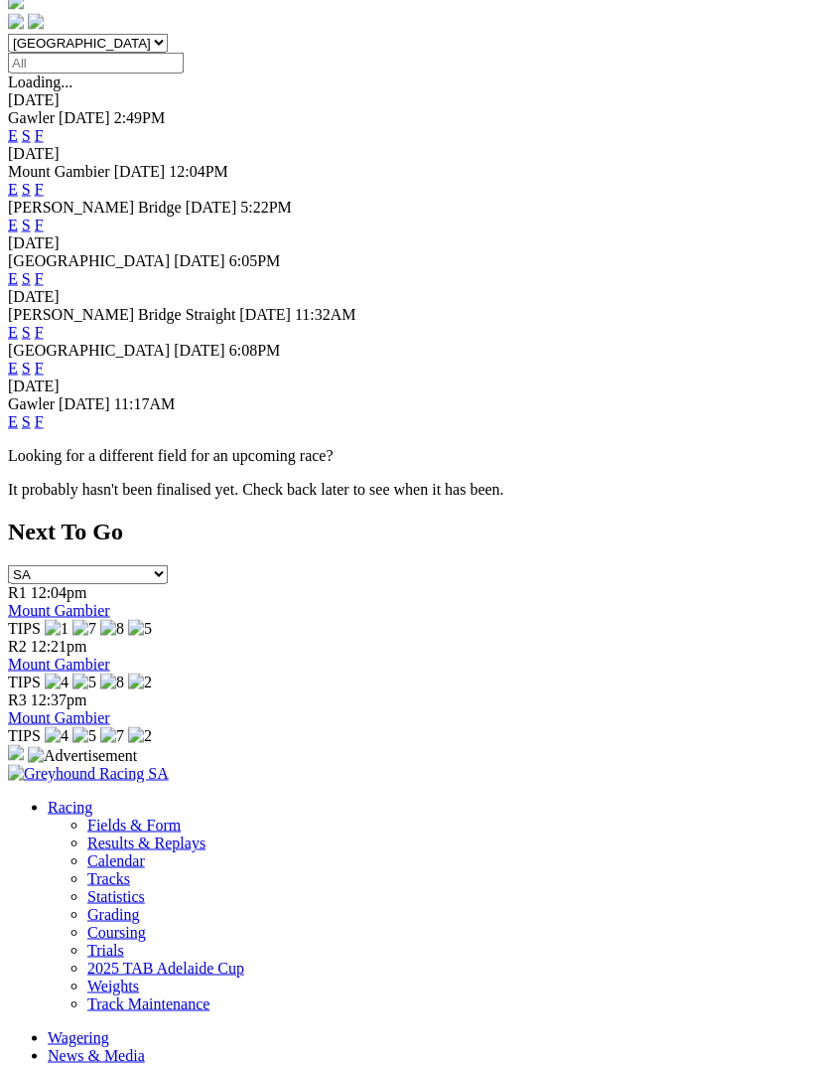
scroll to position [651, 0]
click at [44, 412] on link "F" at bounding box center [39, 420] width 9 height 17
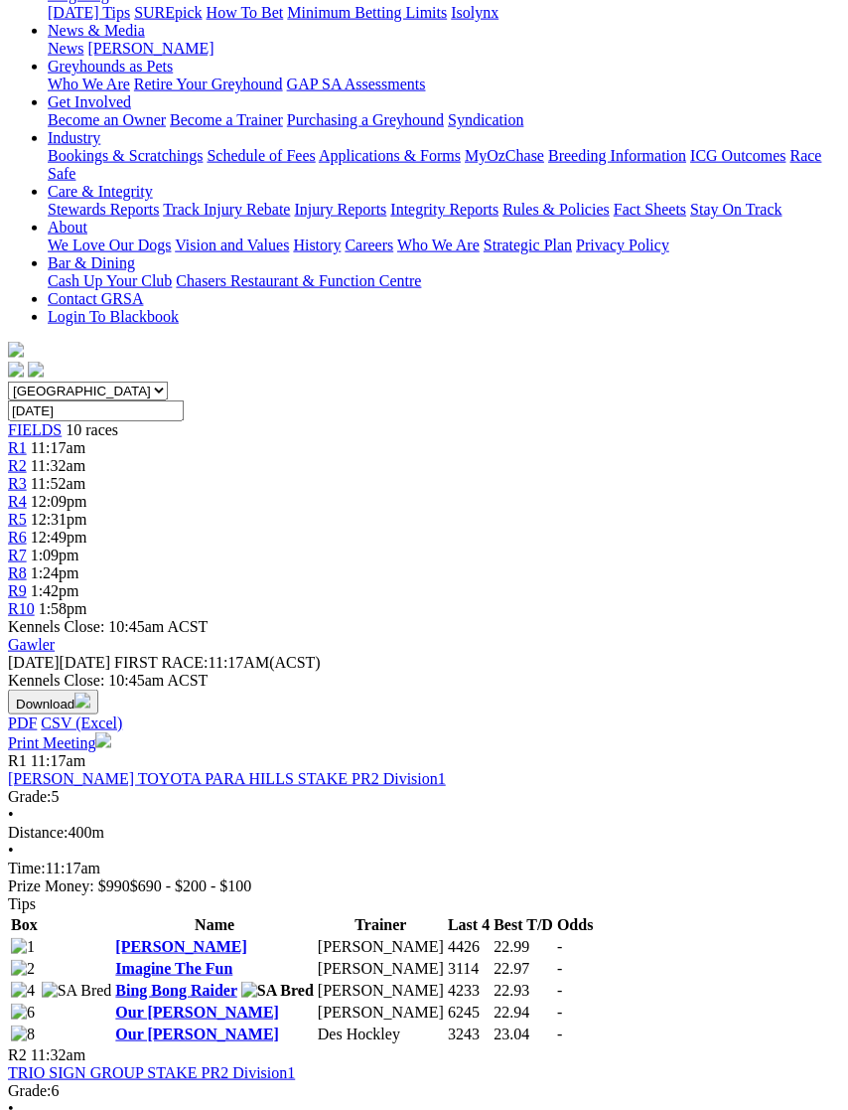
scroll to position [389, 0]
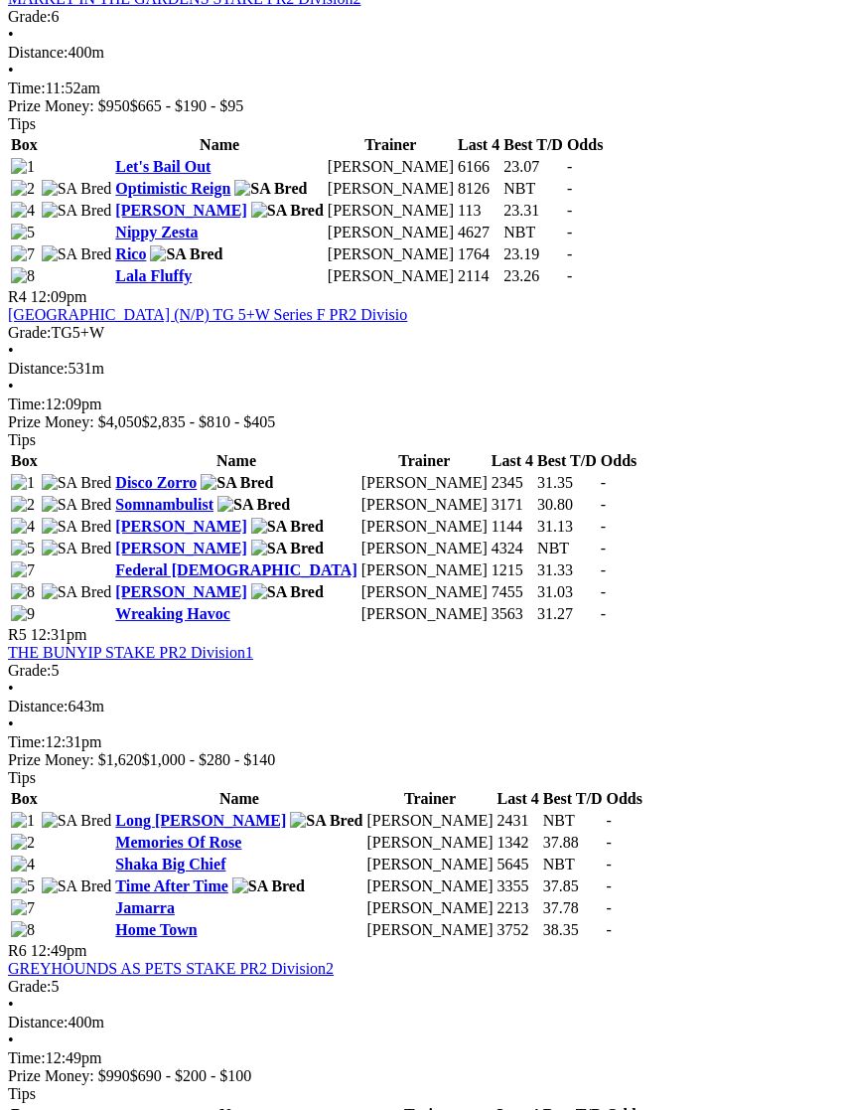
scroll to position [1708, 0]
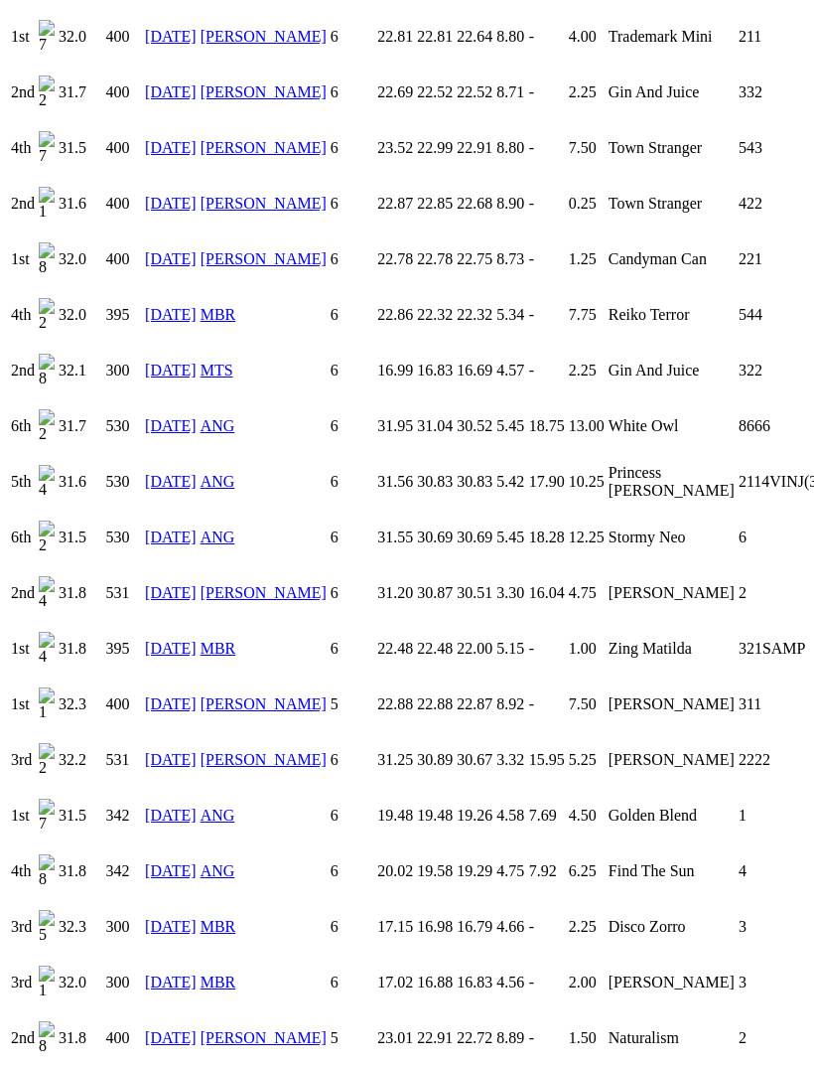
scroll to position [1961, 0]
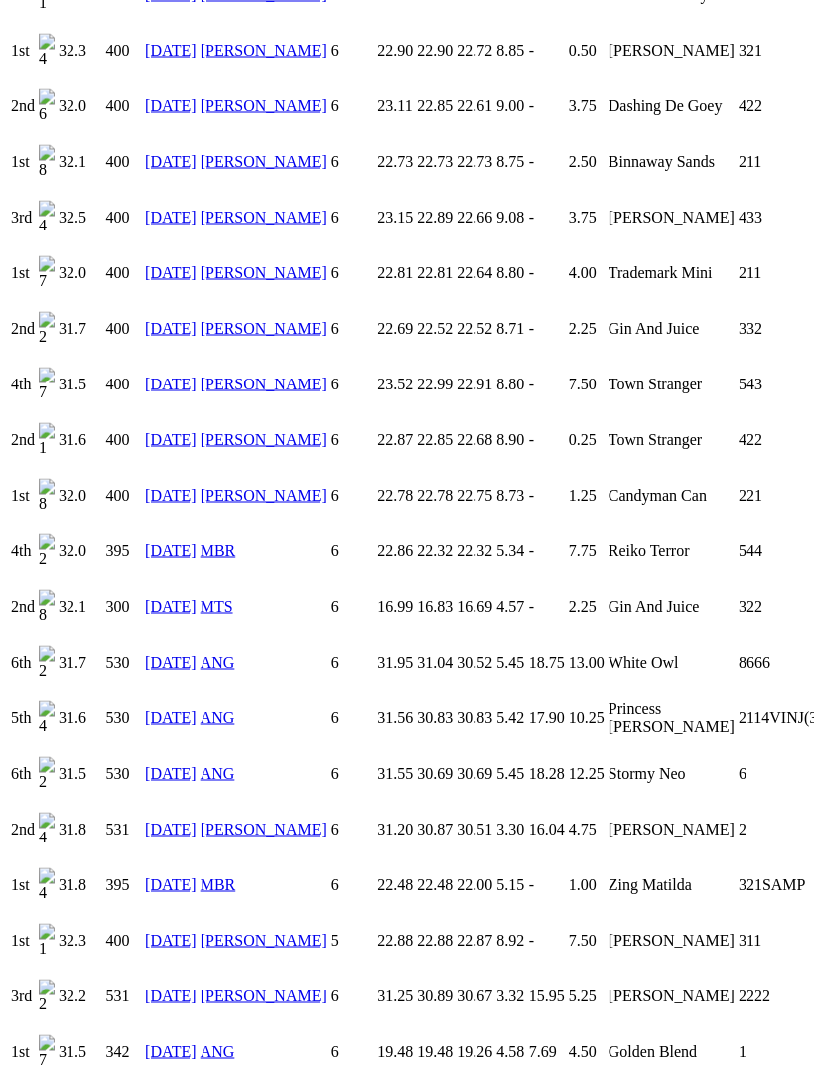
scroll to position [1731, 0]
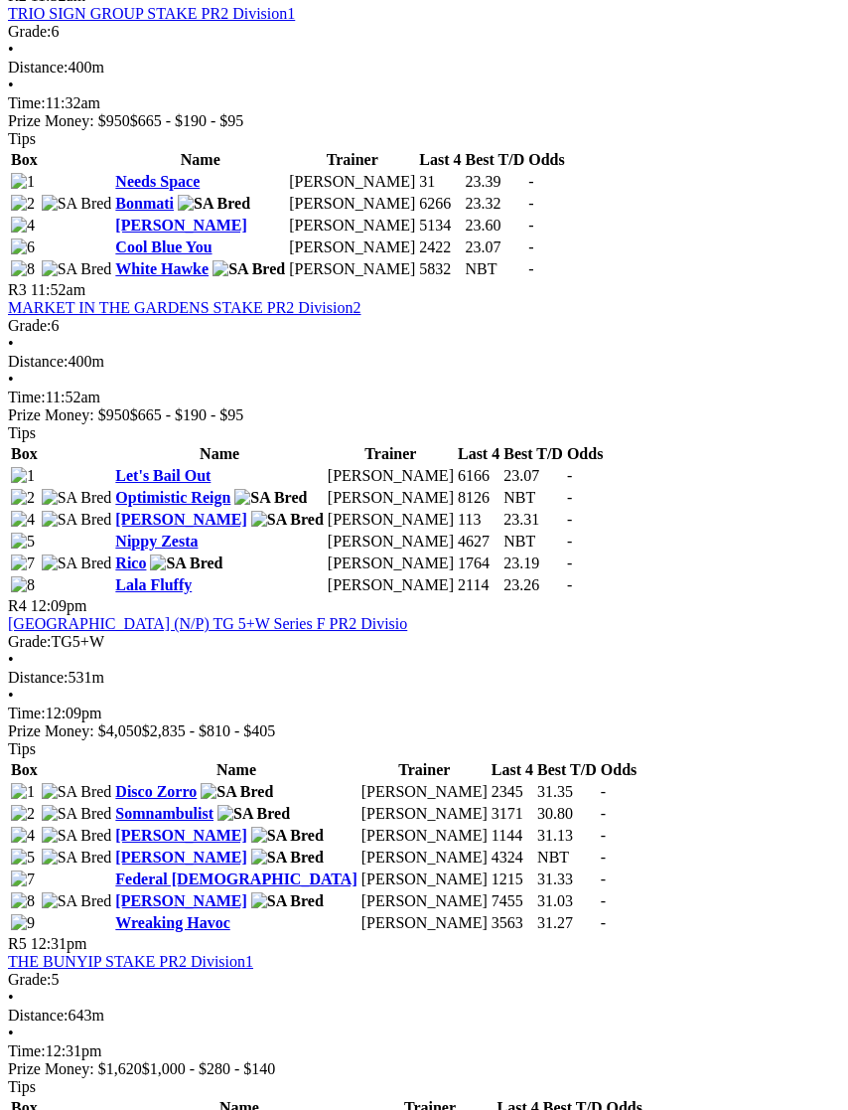
scroll to position [1353, 0]
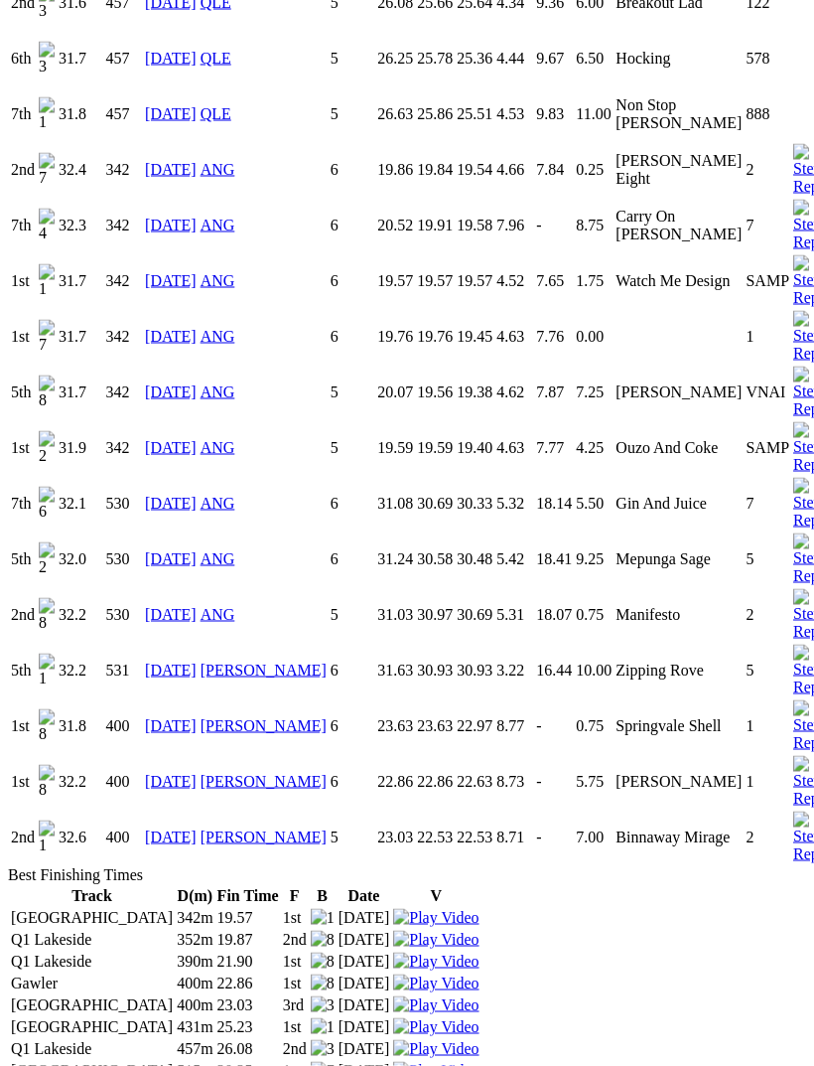
scroll to position [2112, 0]
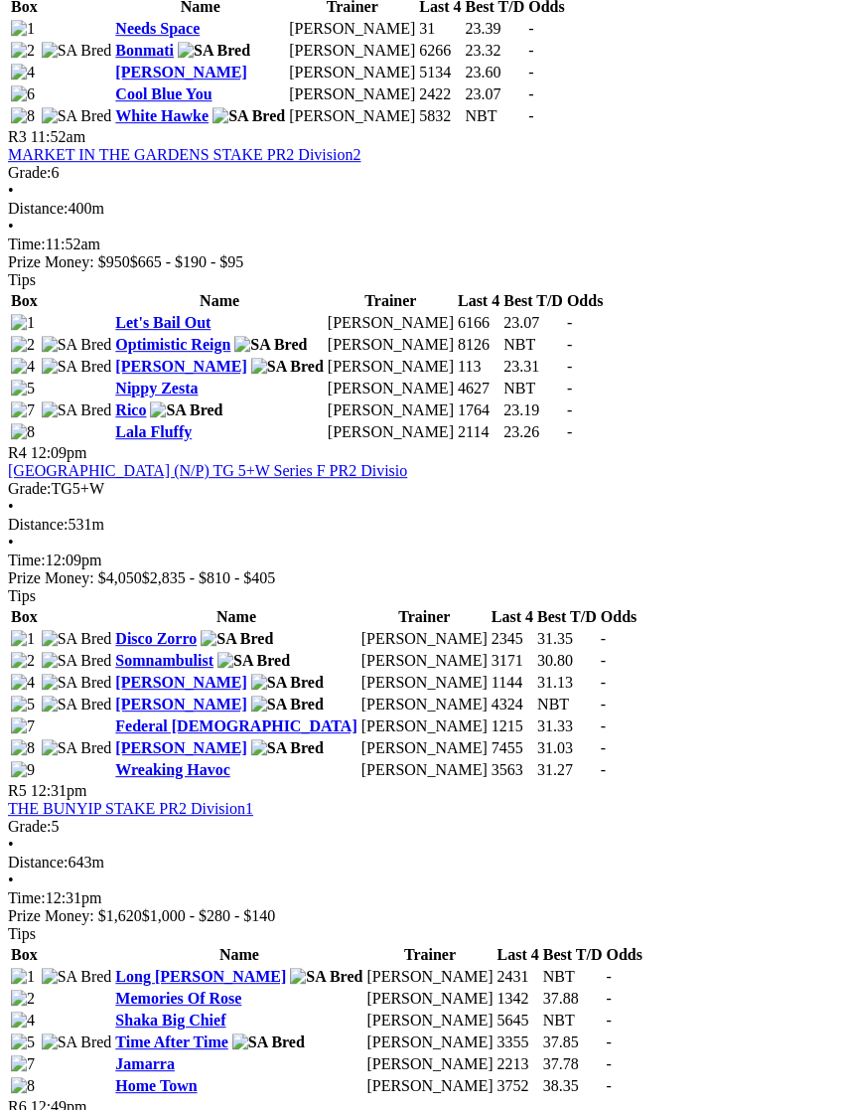
scroll to position [1513, 0]
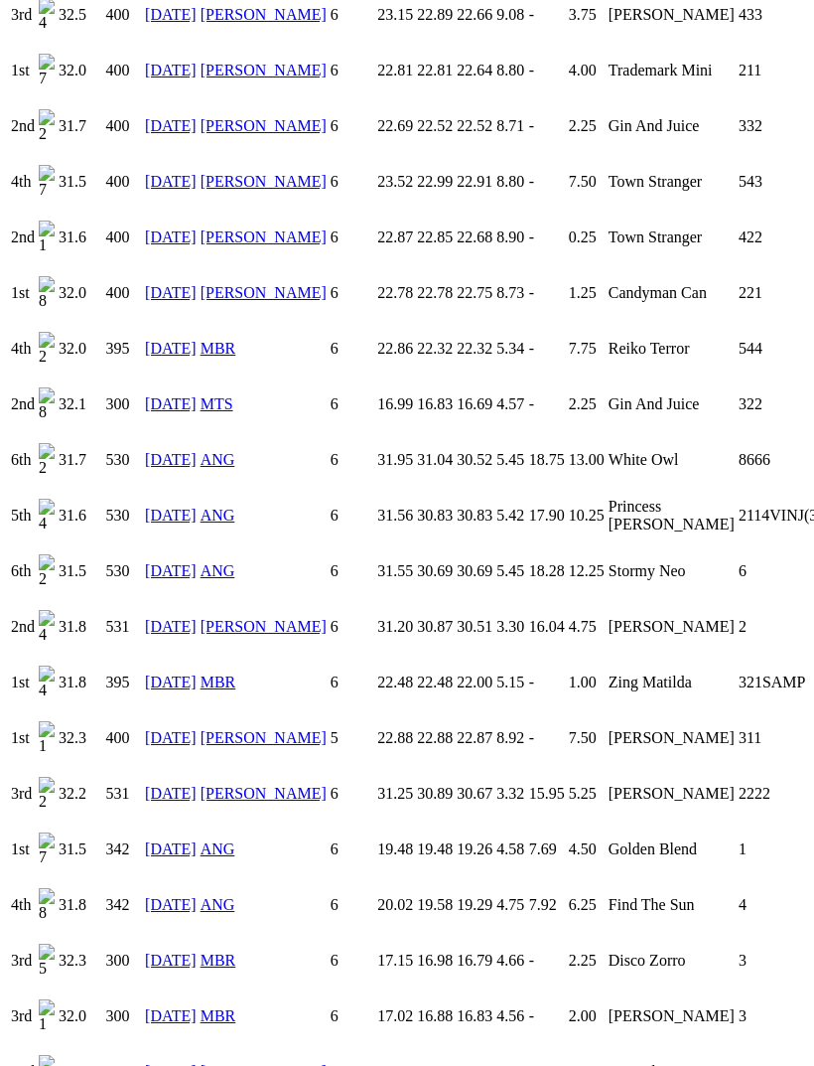
scroll to position [1933, 0]
click at [608, 321] on td "Reiko Terror" at bounding box center [672, 348] width 128 height 54
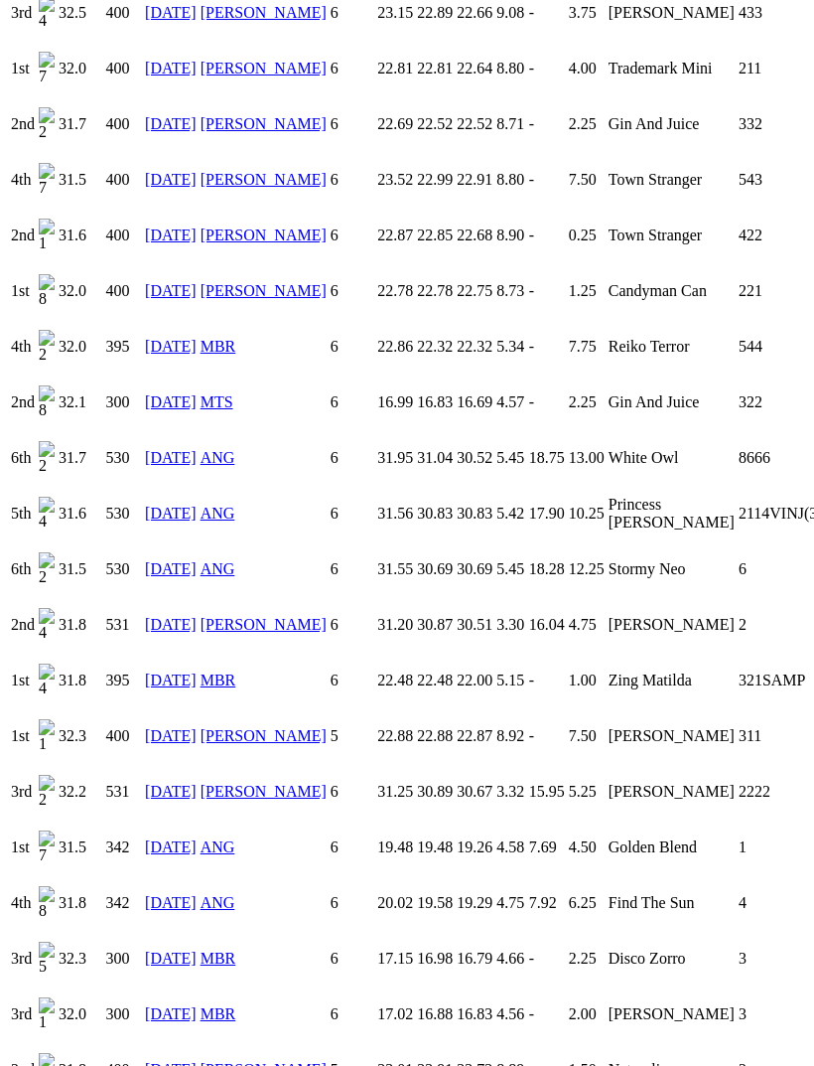
click at [193, 338] on link "11 May 25" at bounding box center [171, 346] width 52 height 17
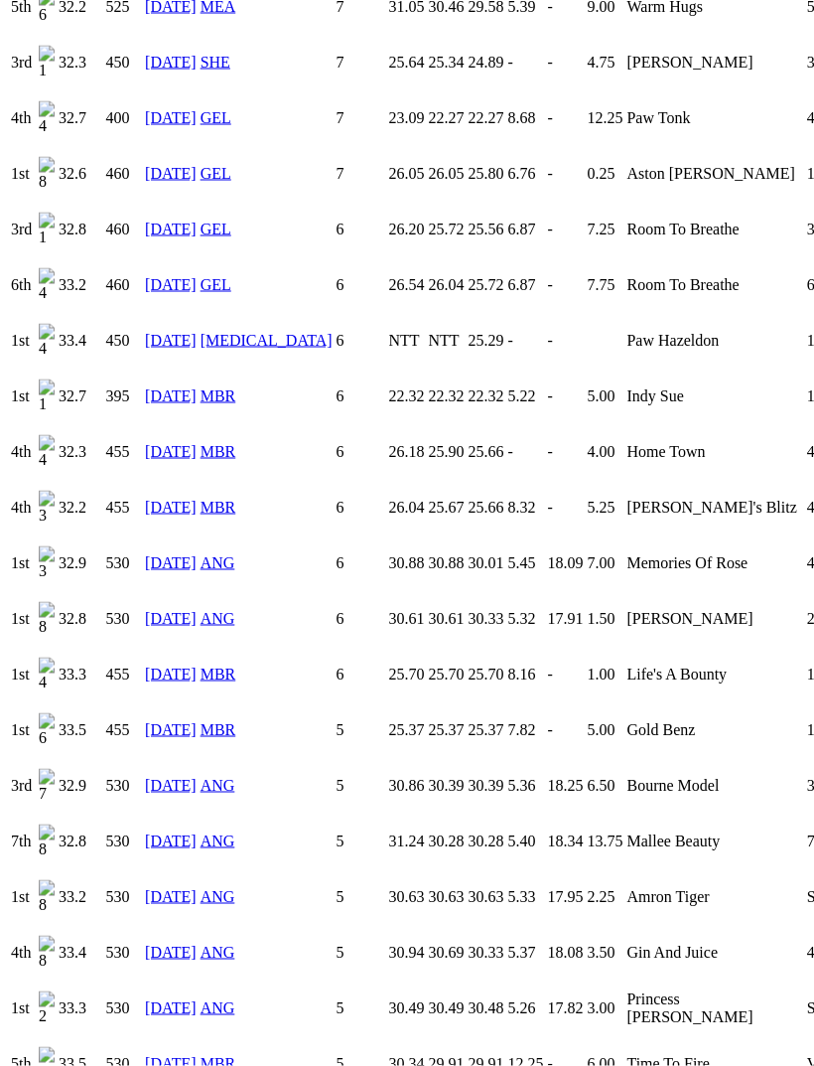
scroll to position [2158, 0]
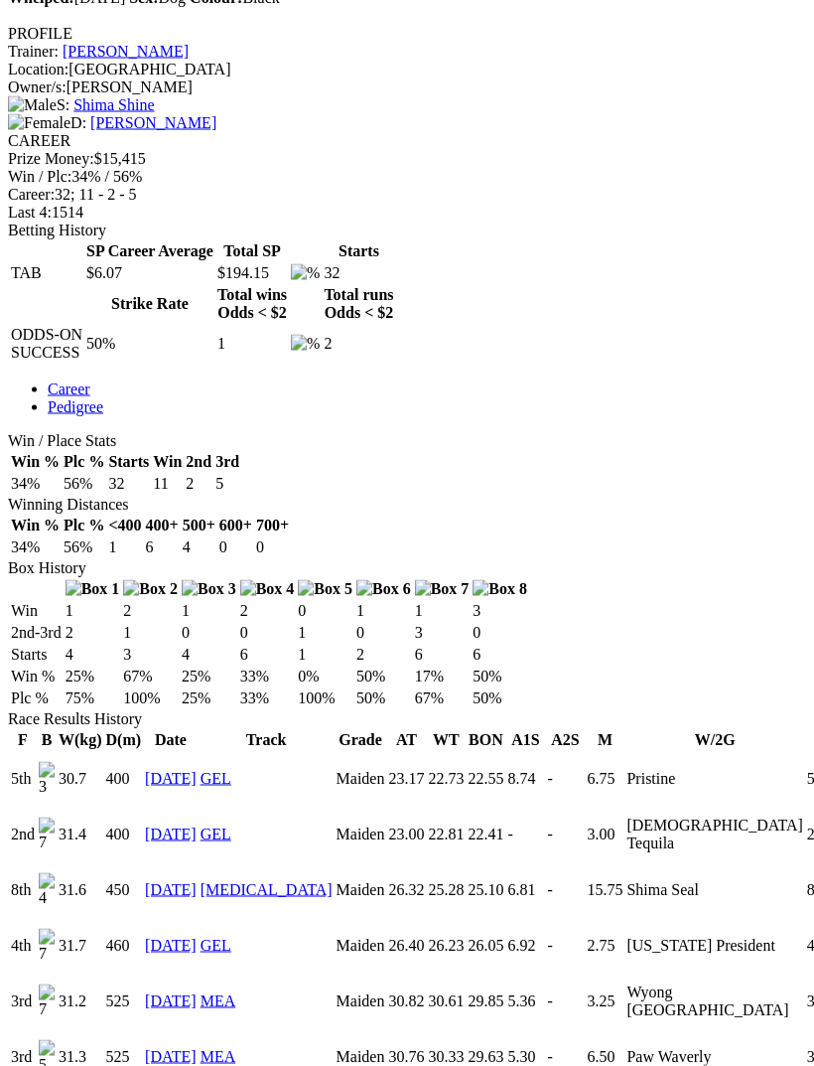
scroll to position [654, 0]
